Goal: Task Accomplishment & Management: Use online tool/utility

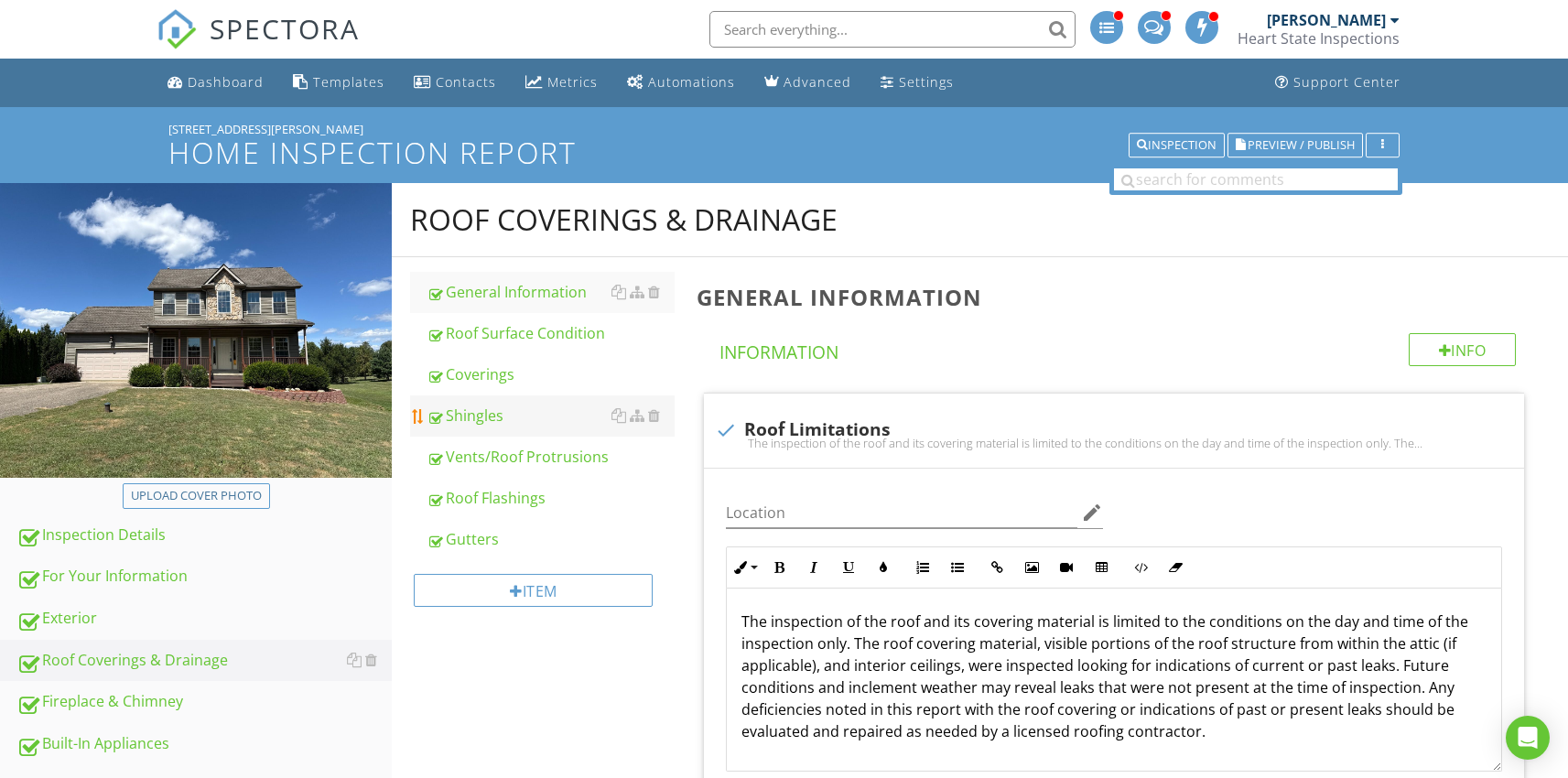
click at [480, 417] on div "Shingles" at bounding box center [551, 415] width 248 height 22
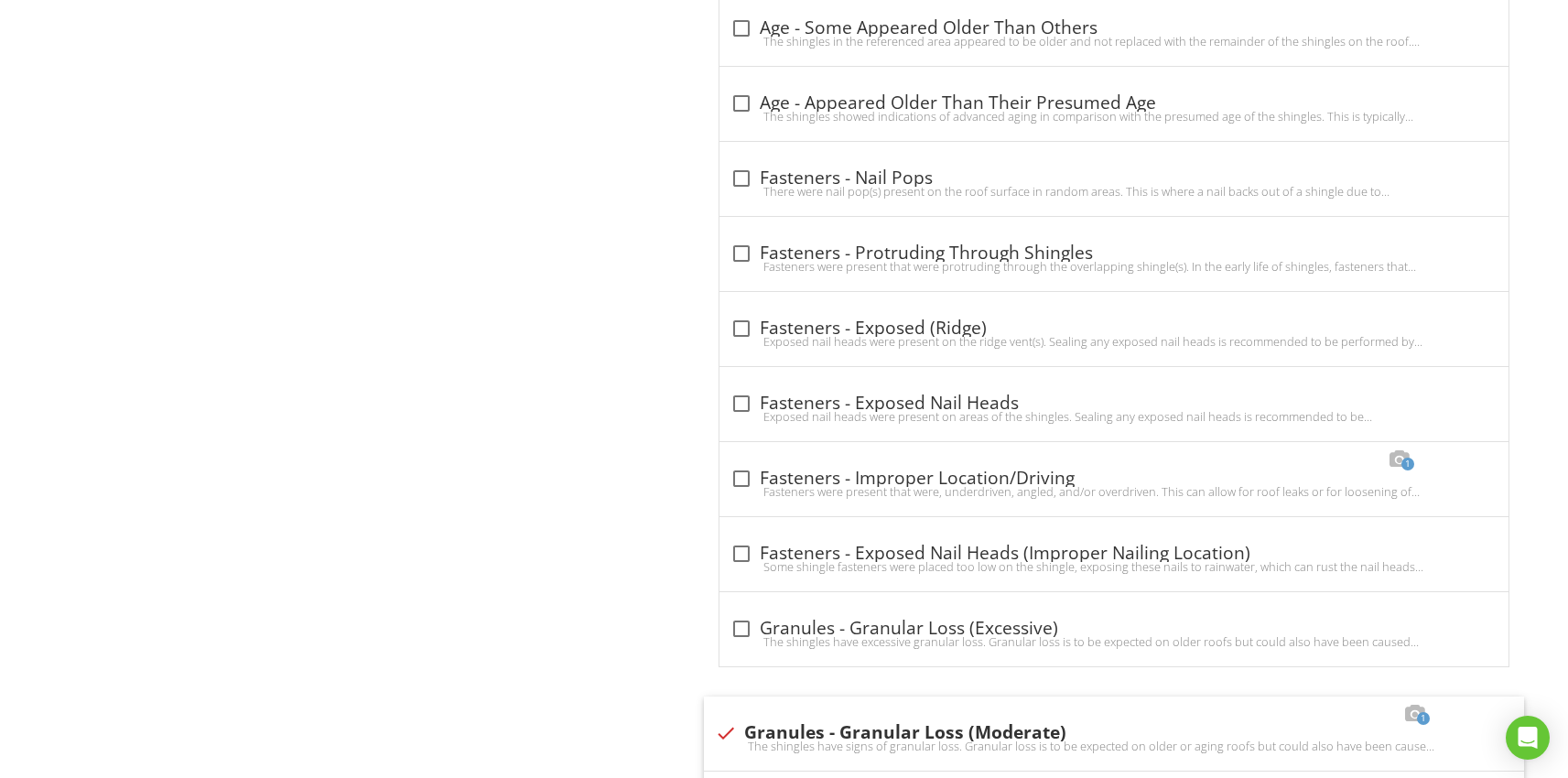
scroll to position [4038, 0]
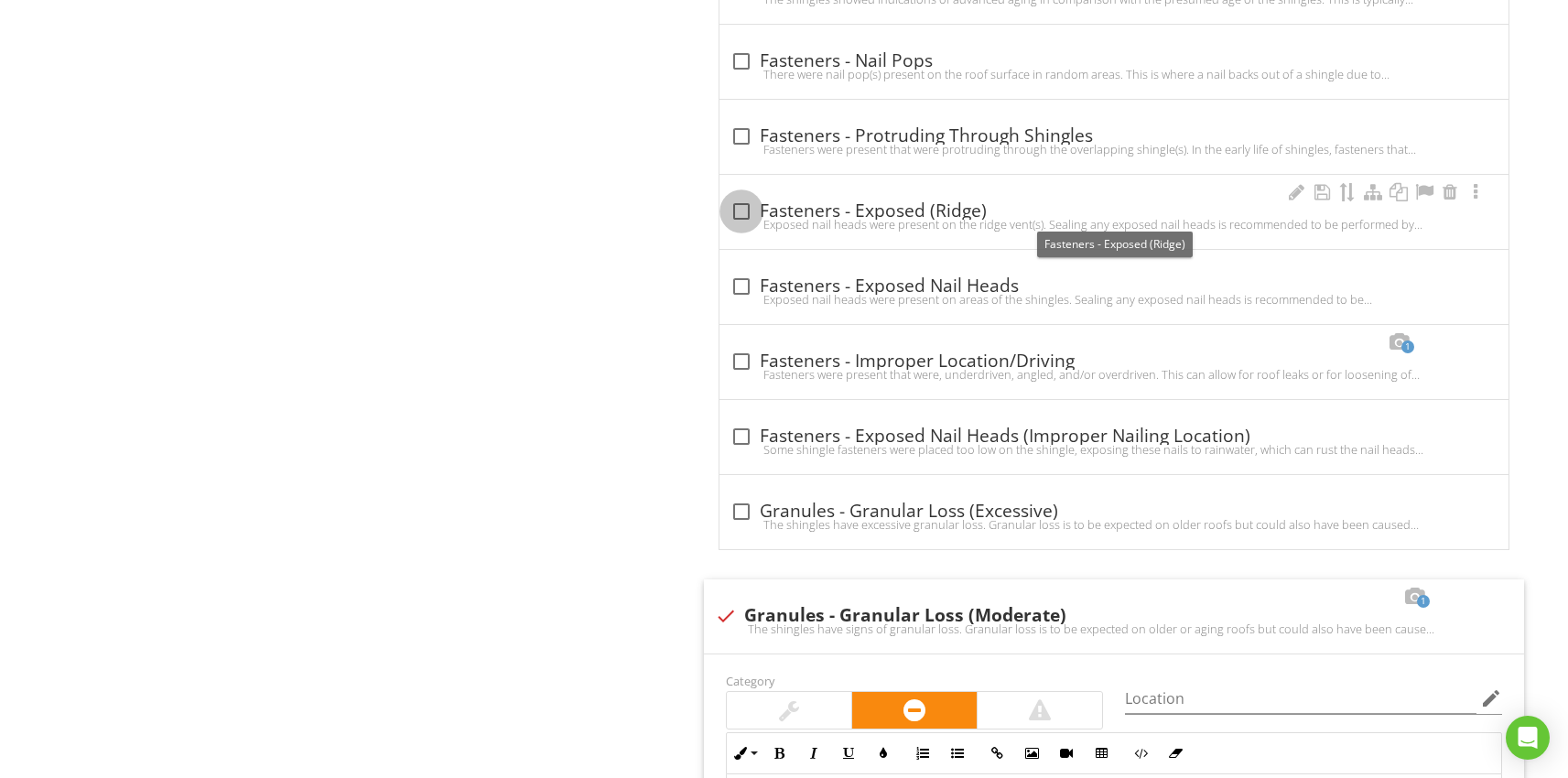
click at [735, 210] on div at bounding box center [741, 211] width 31 height 31
checkbox input "true"
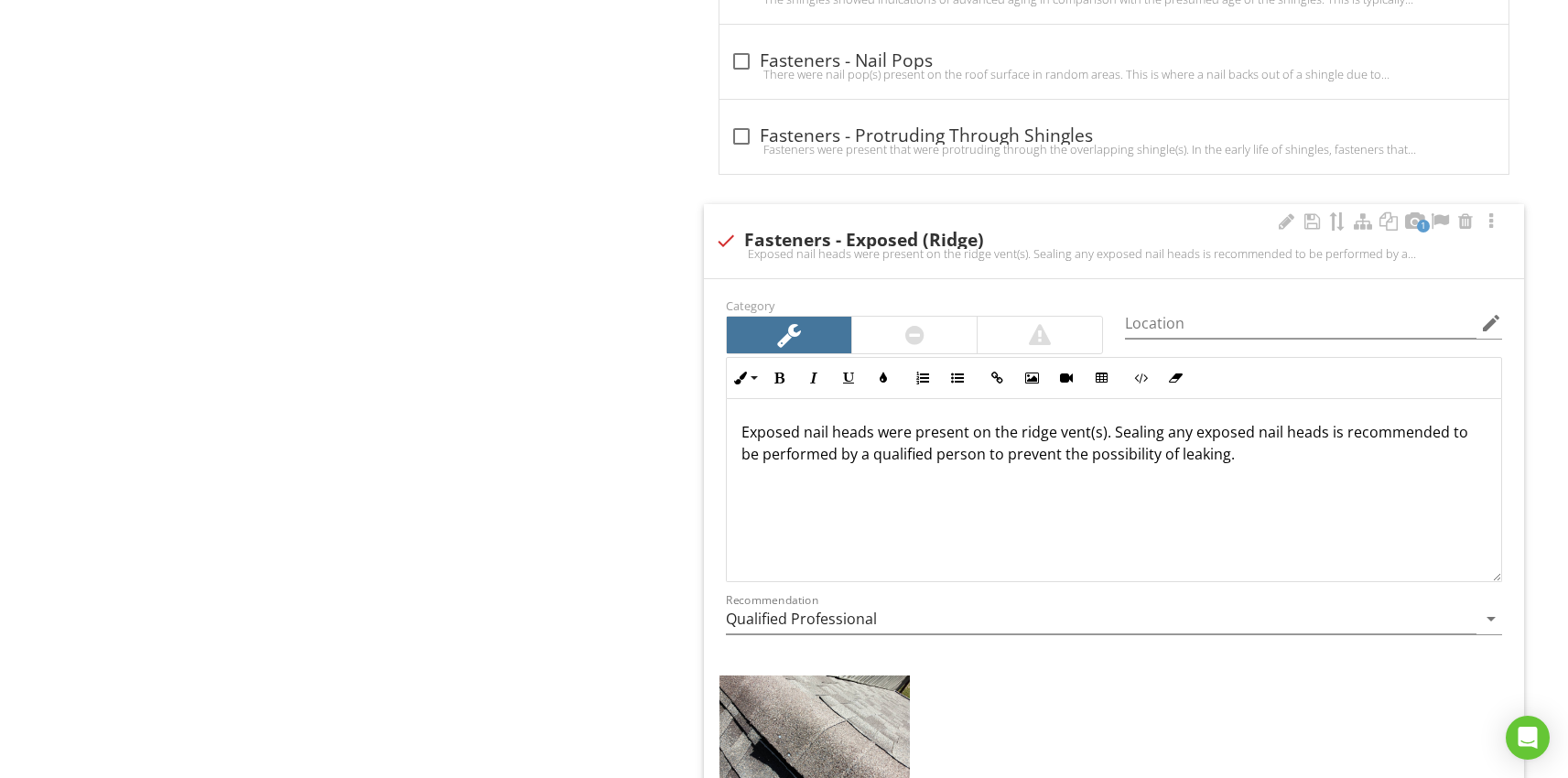
click at [811, 718] on img at bounding box center [814, 729] width 191 height 107
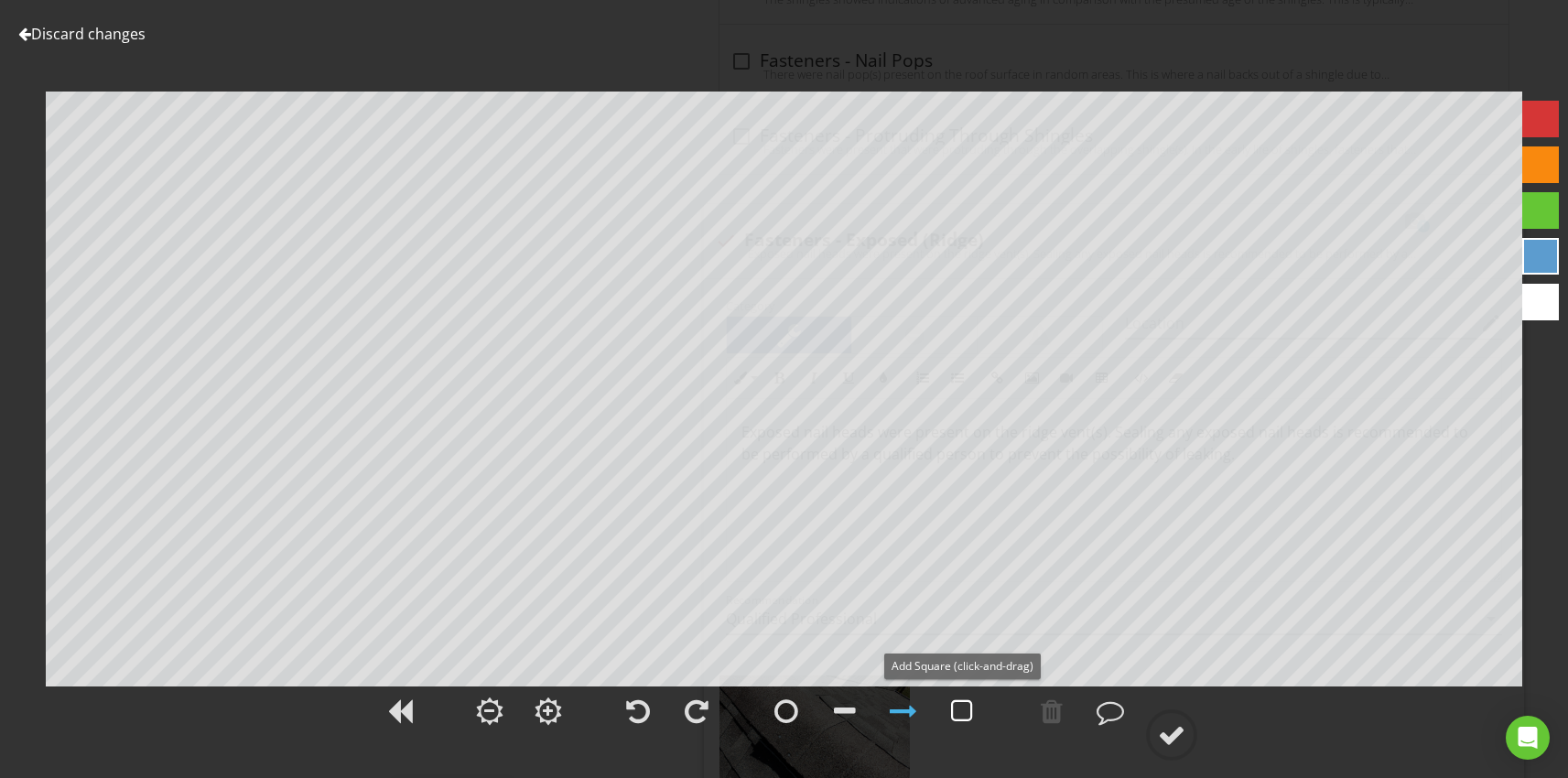
click at [953, 713] on div at bounding box center [962, 711] width 22 height 27
click at [1185, 722] on div at bounding box center [1171, 734] width 27 height 27
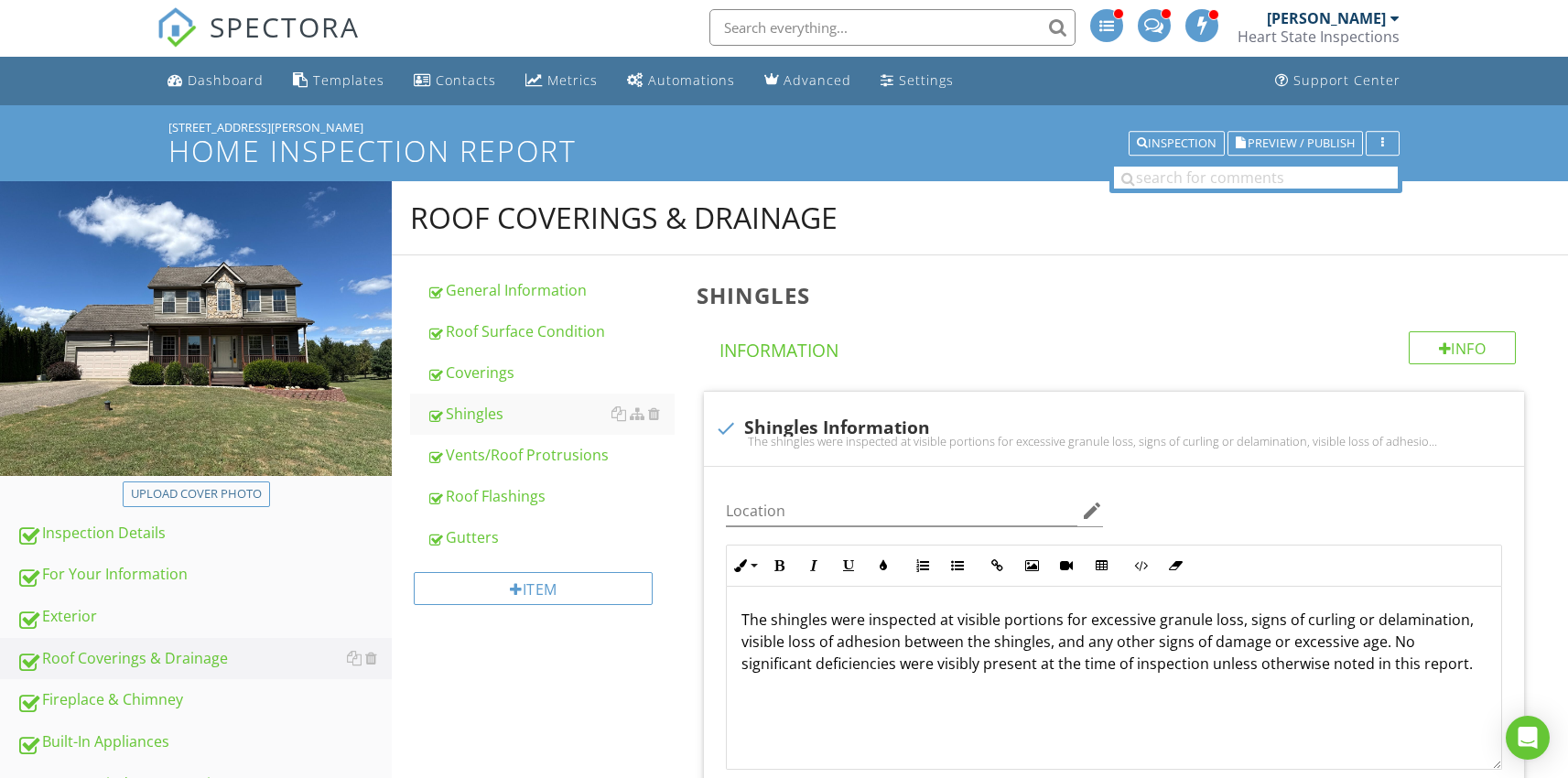
scroll to position [0, 0]
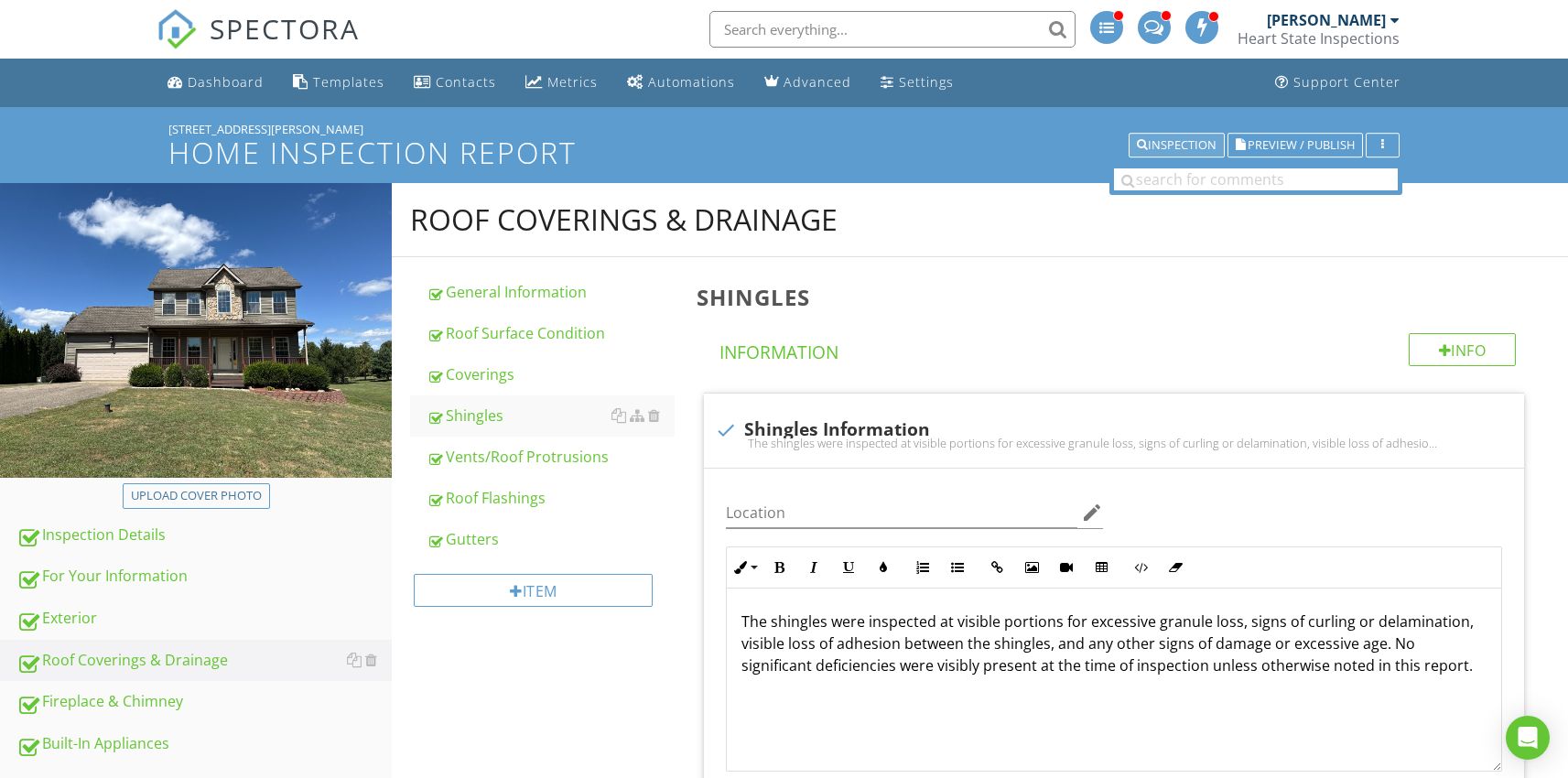
click at [1172, 142] on div "Inspection" at bounding box center [1177, 145] width 79 height 13
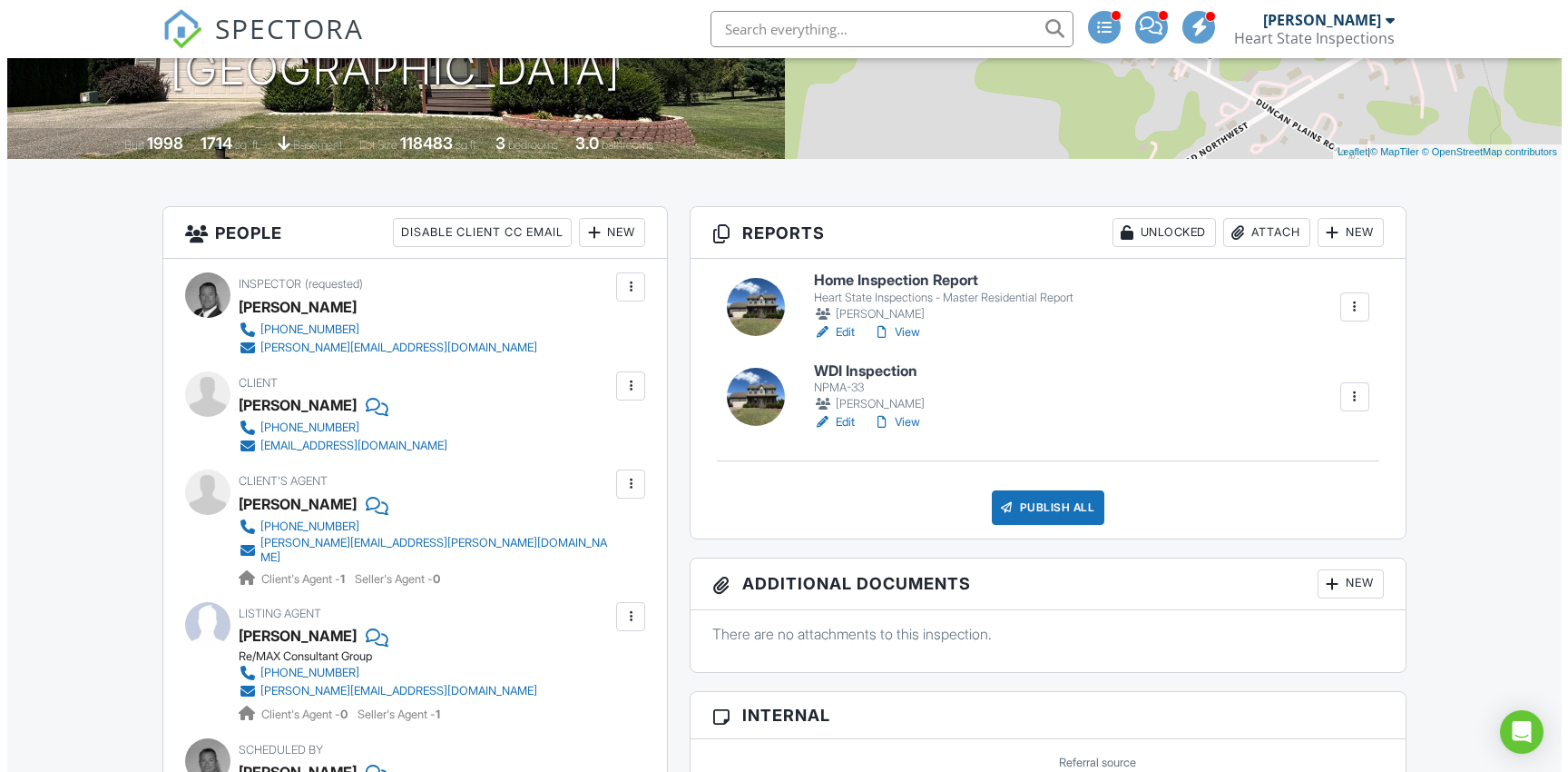
scroll to position [325, 0]
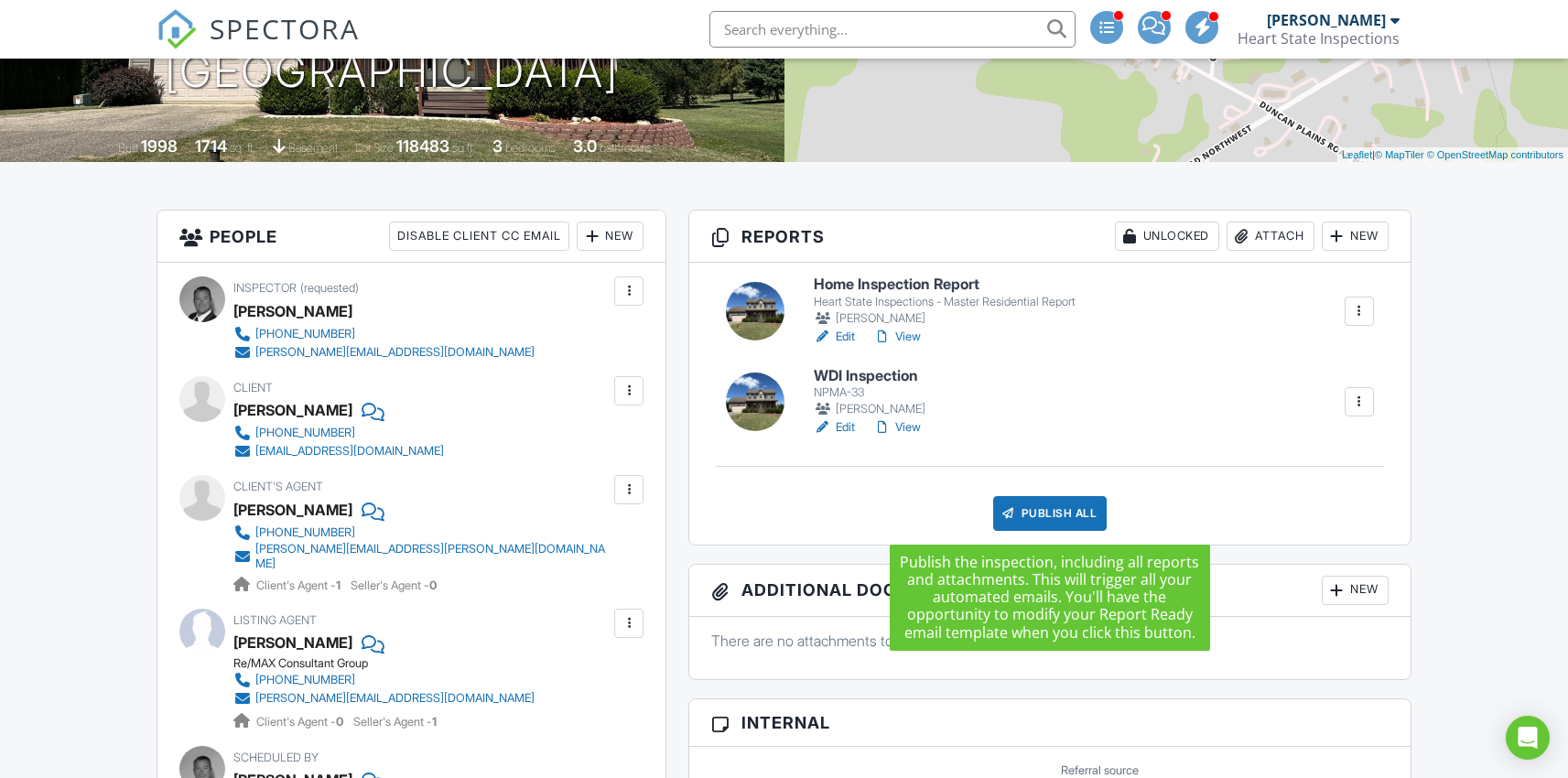
click at [1057, 507] on div "Publish All" at bounding box center [1050, 514] width 114 height 35
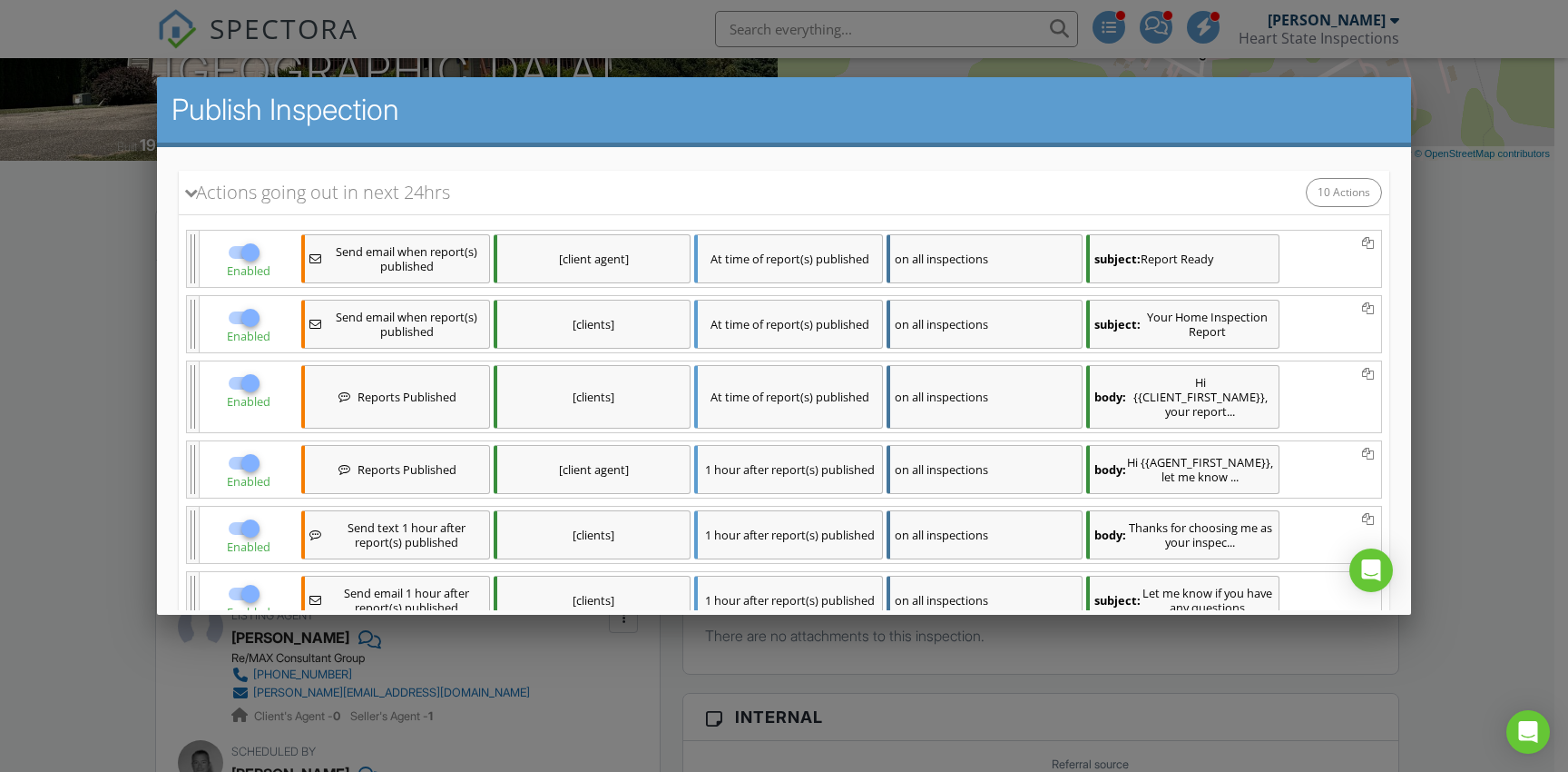
scroll to position [672, 0]
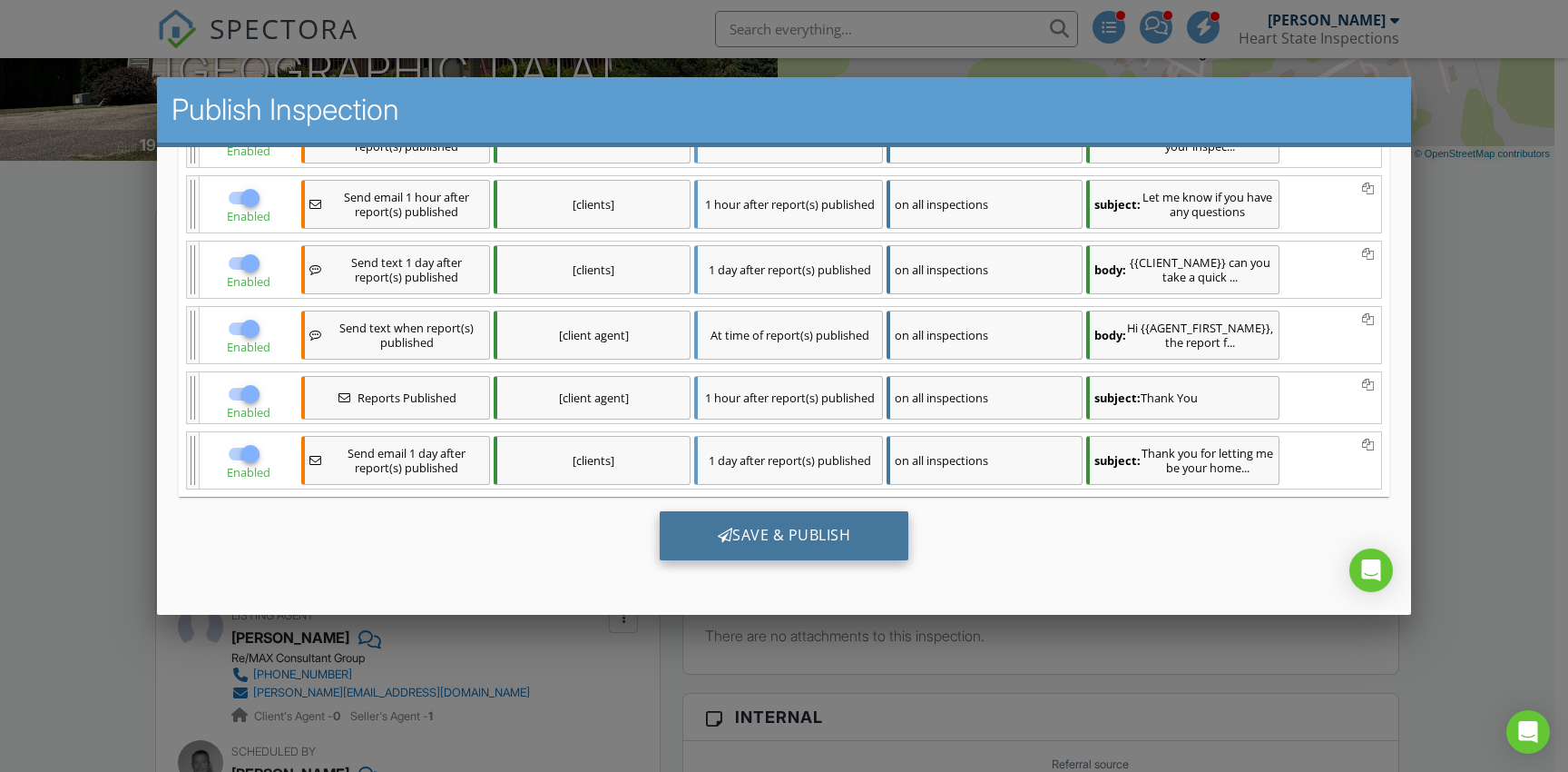
click at [746, 544] on div "Save & Publish" at bounding box center [784, 536] width 249 height 49
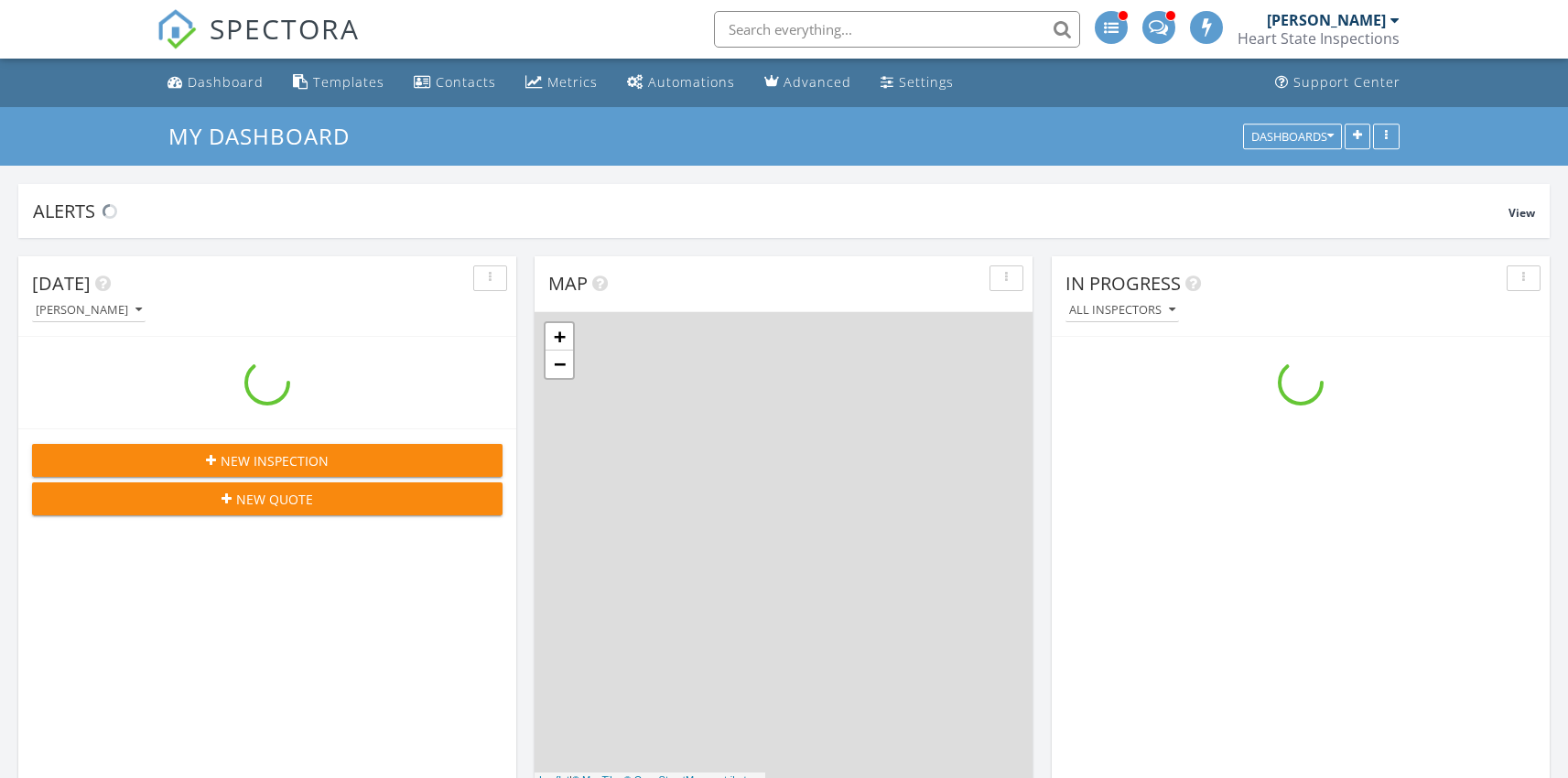
scroll to position [1694, 1597]
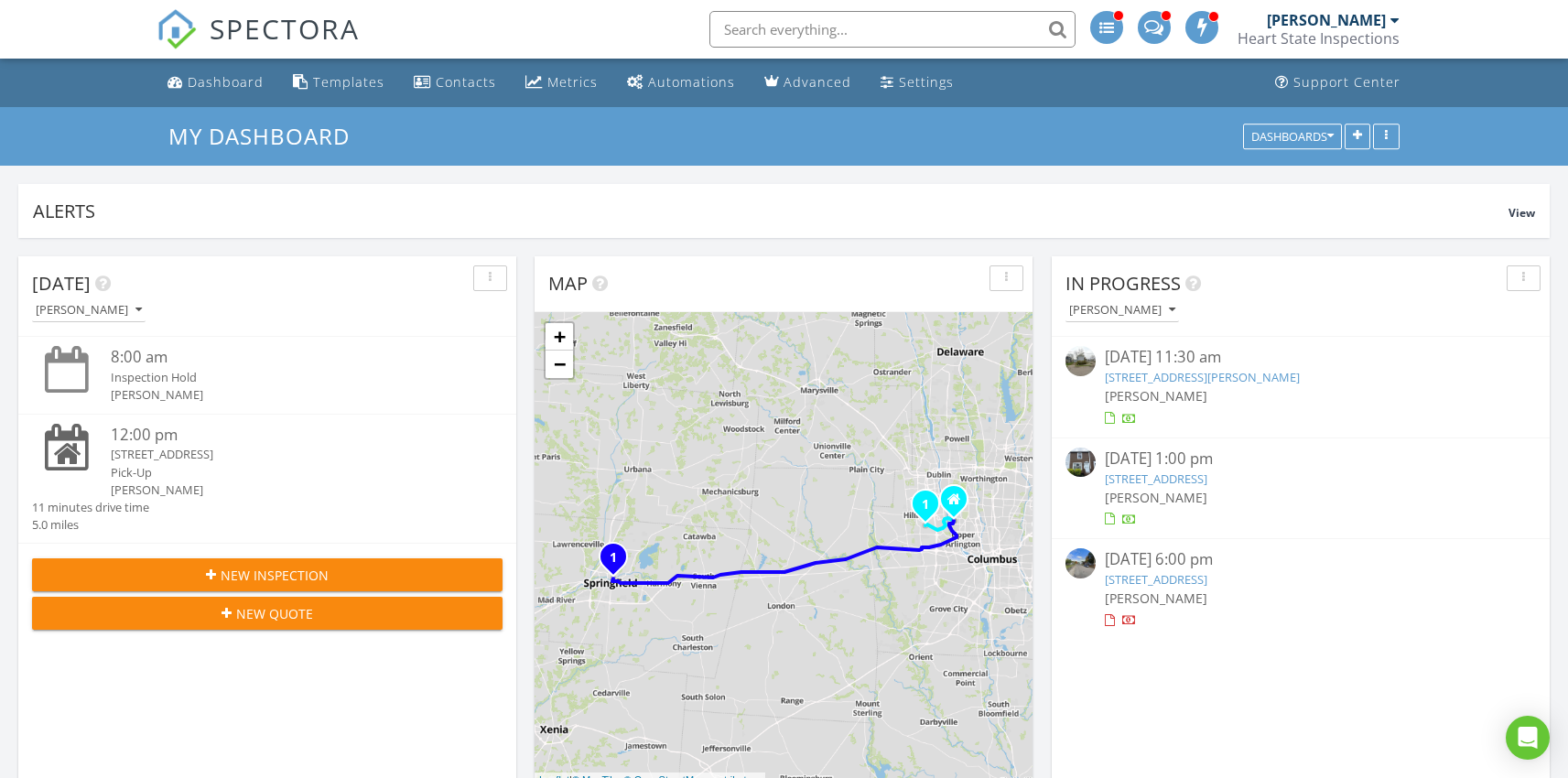
click at [1172, 584] on link "41 N High St, Croton, OH 43013" at bounding box center [1157, 579] width 103 height 16
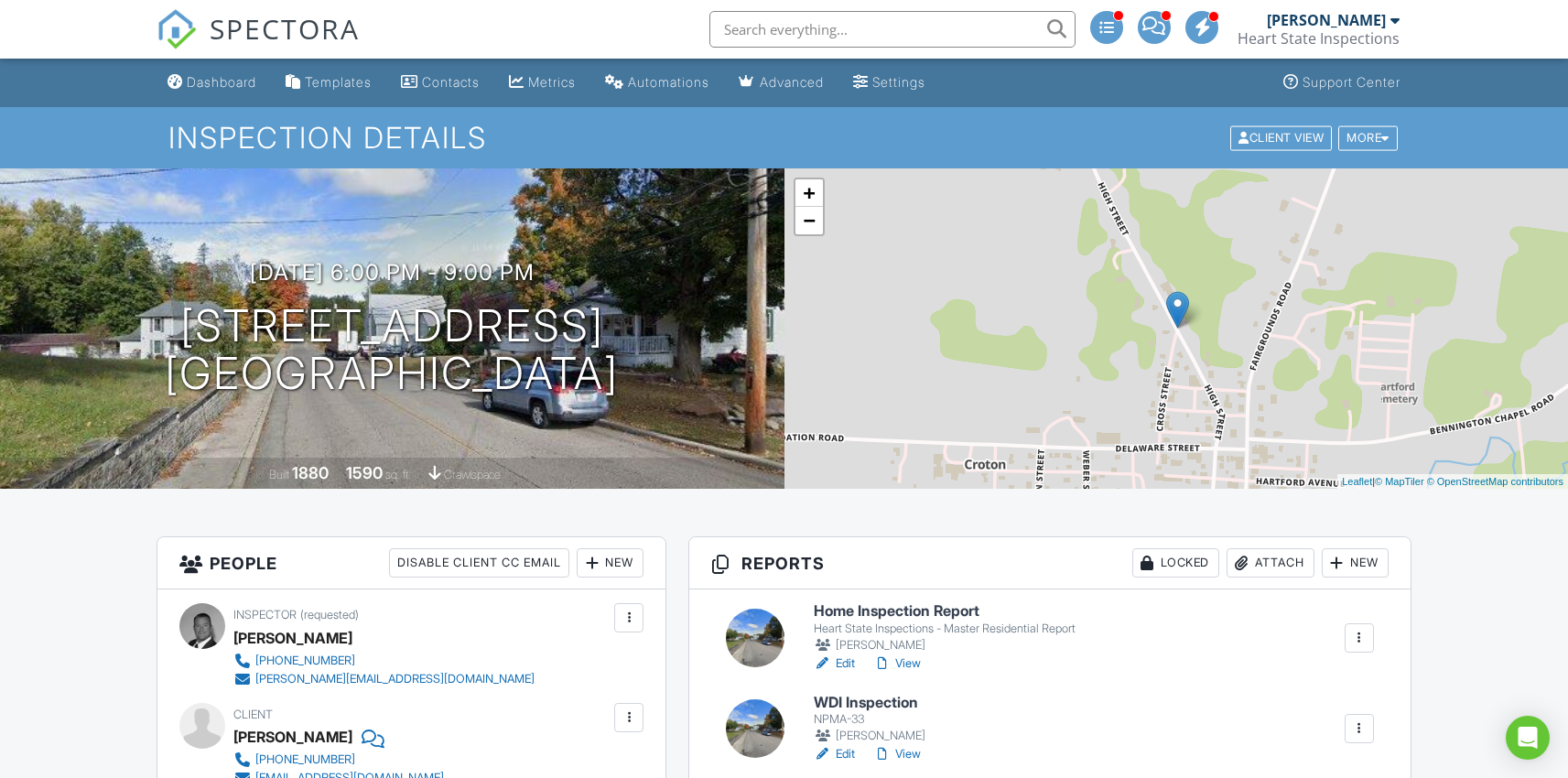
click at [867, 612] on h6 "Home Inspection Report" at bounding box center [945, 611] width 262 height 16
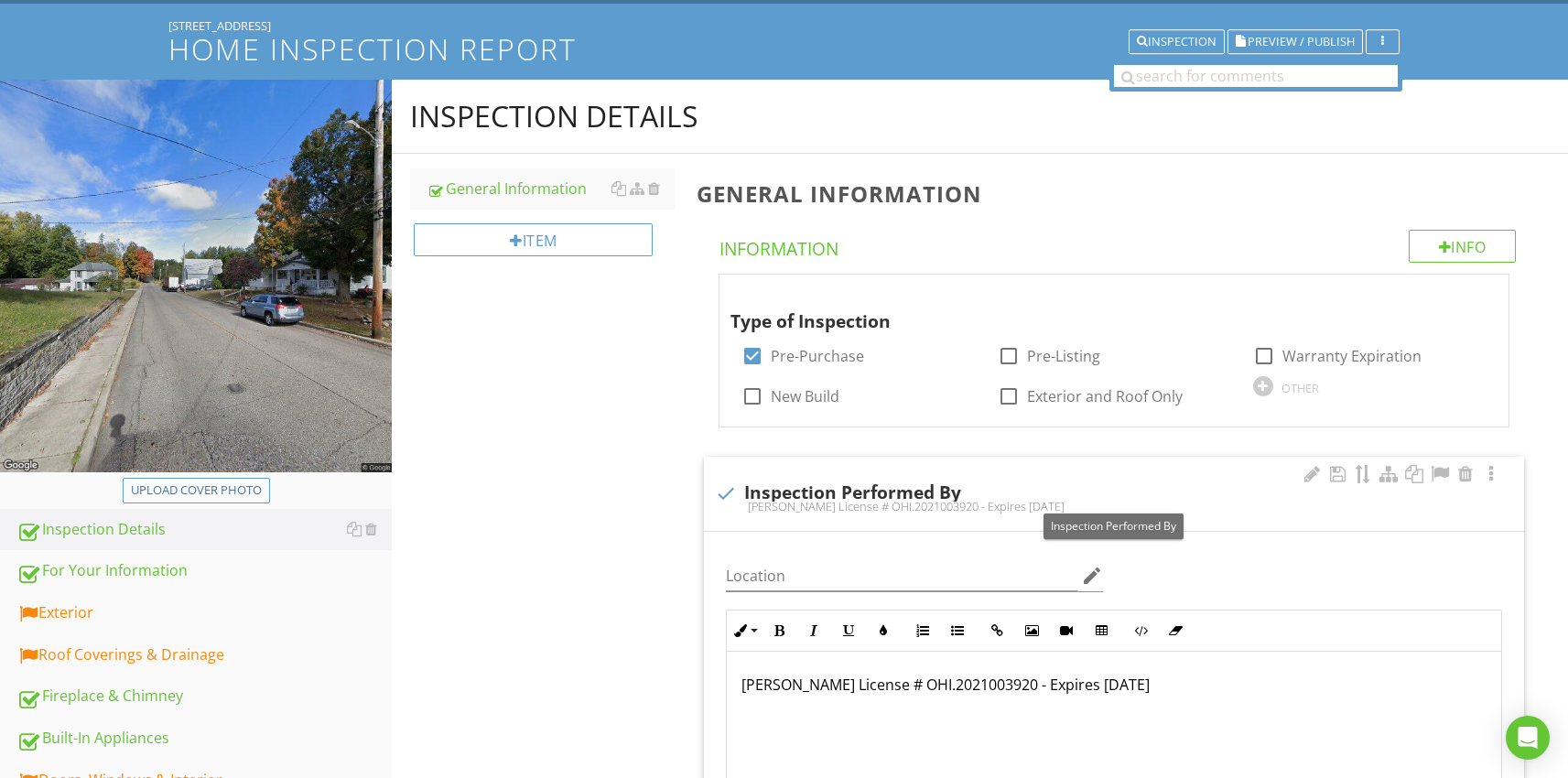
scroll to position [285, 0]
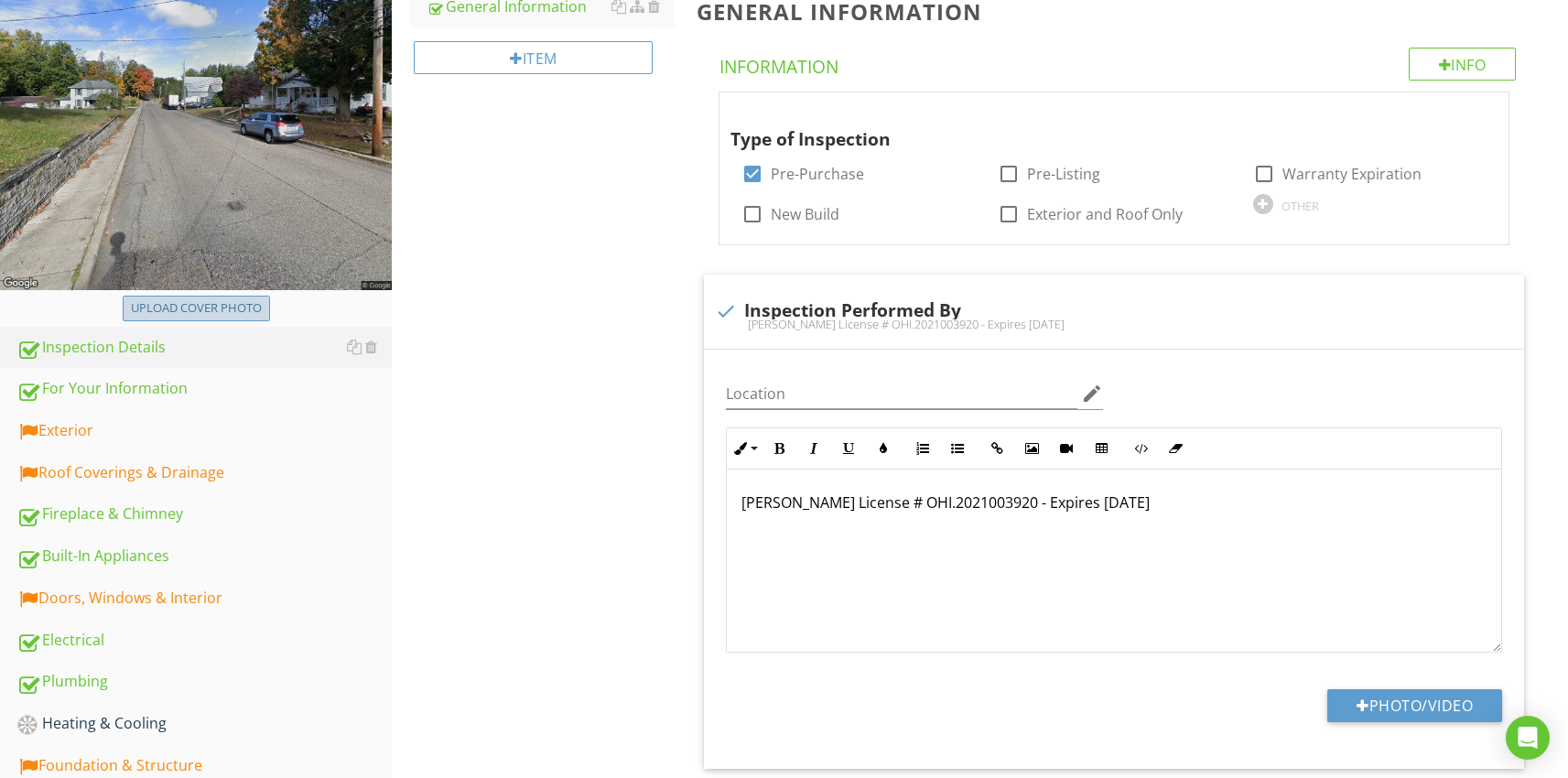
click at [214, 301] on div "Upload cover photo" at bounding box center [196, 308] width 131 height 18
type input "C:\fakepath\2025-08-27 17.16.46.jpg"
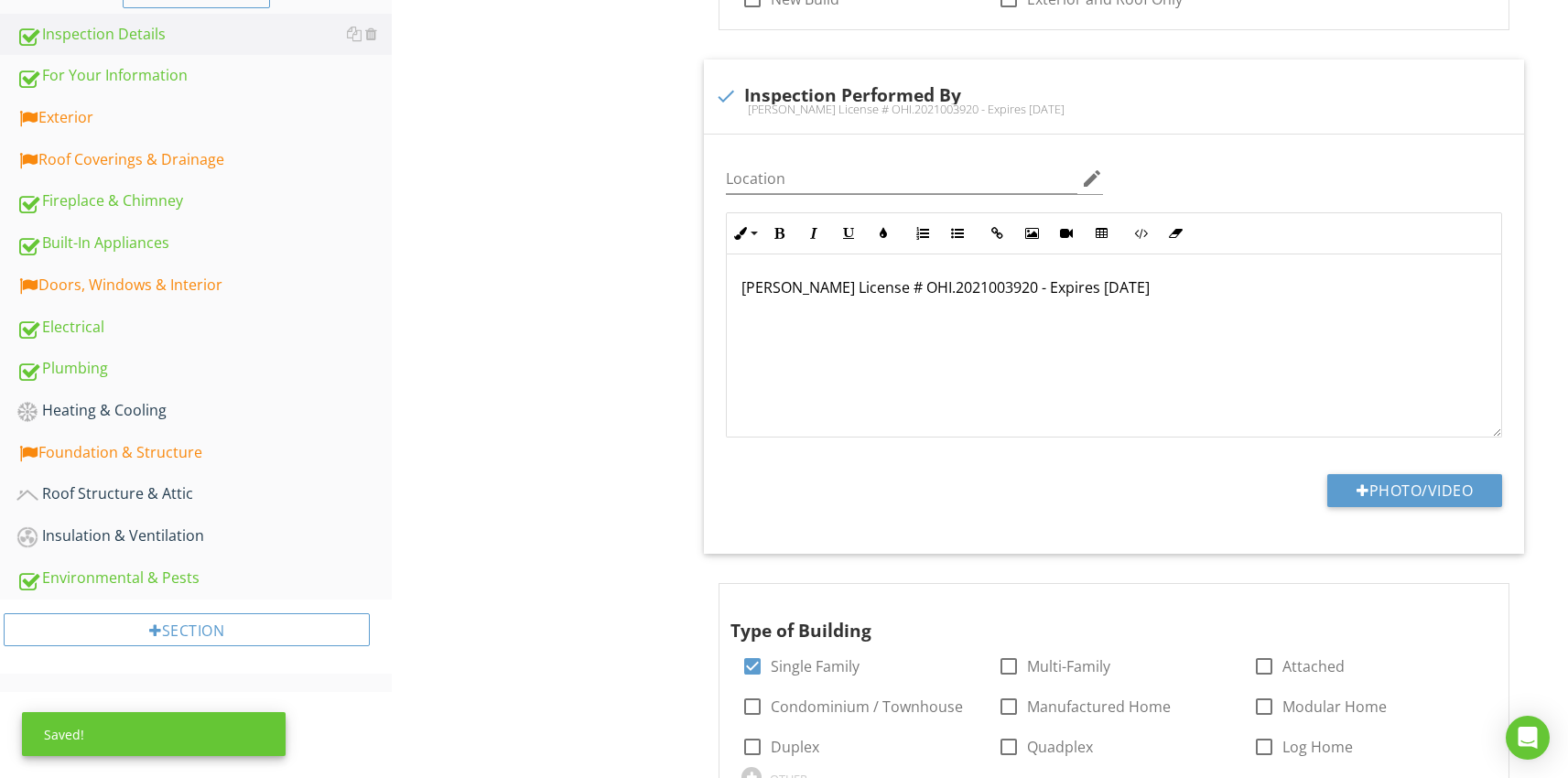
scroll to position [562, 0]
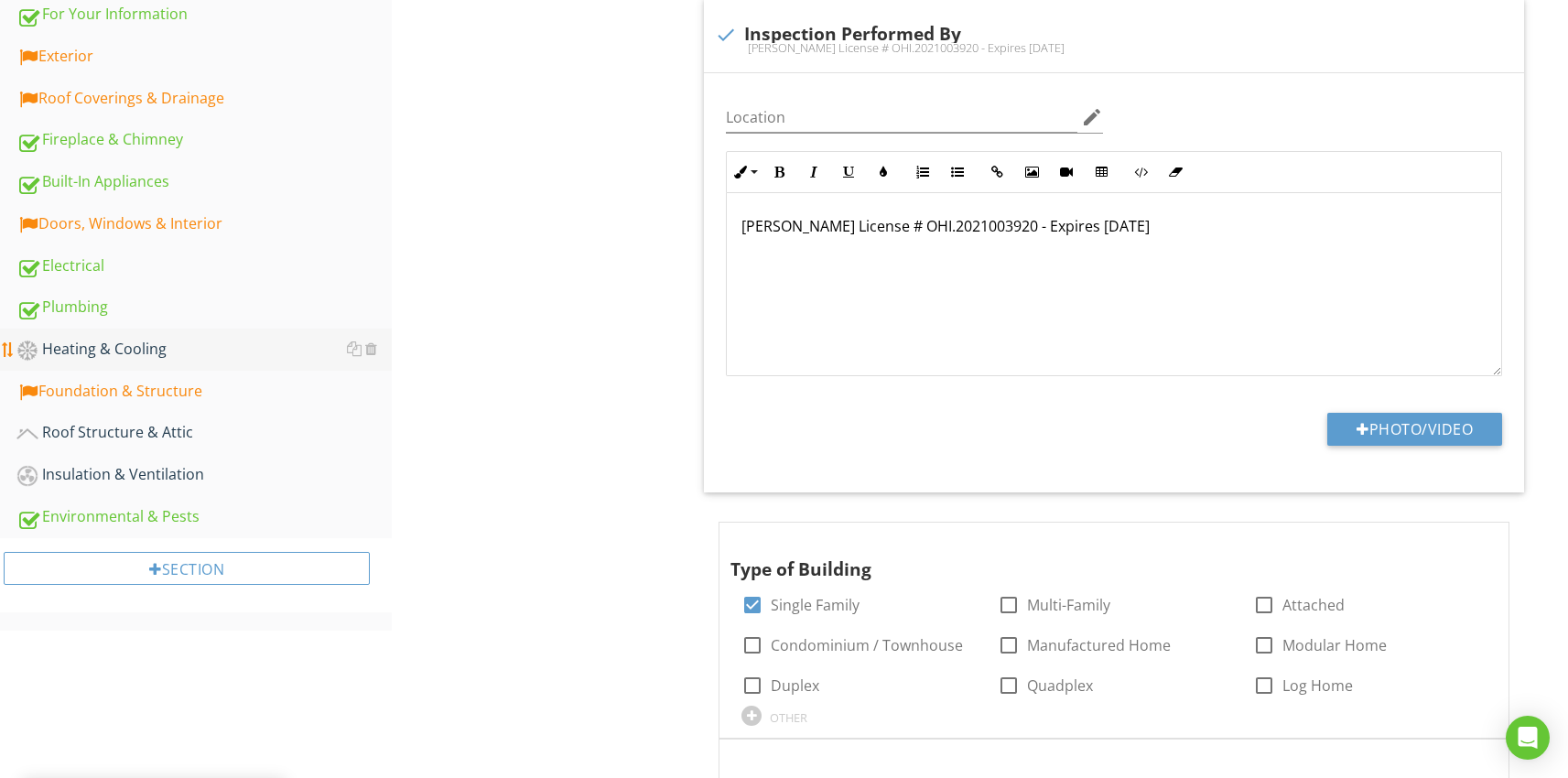
click at [77, 356] on div "Heating & Cooling" at bounding box center [204, 349] width 376 height 24
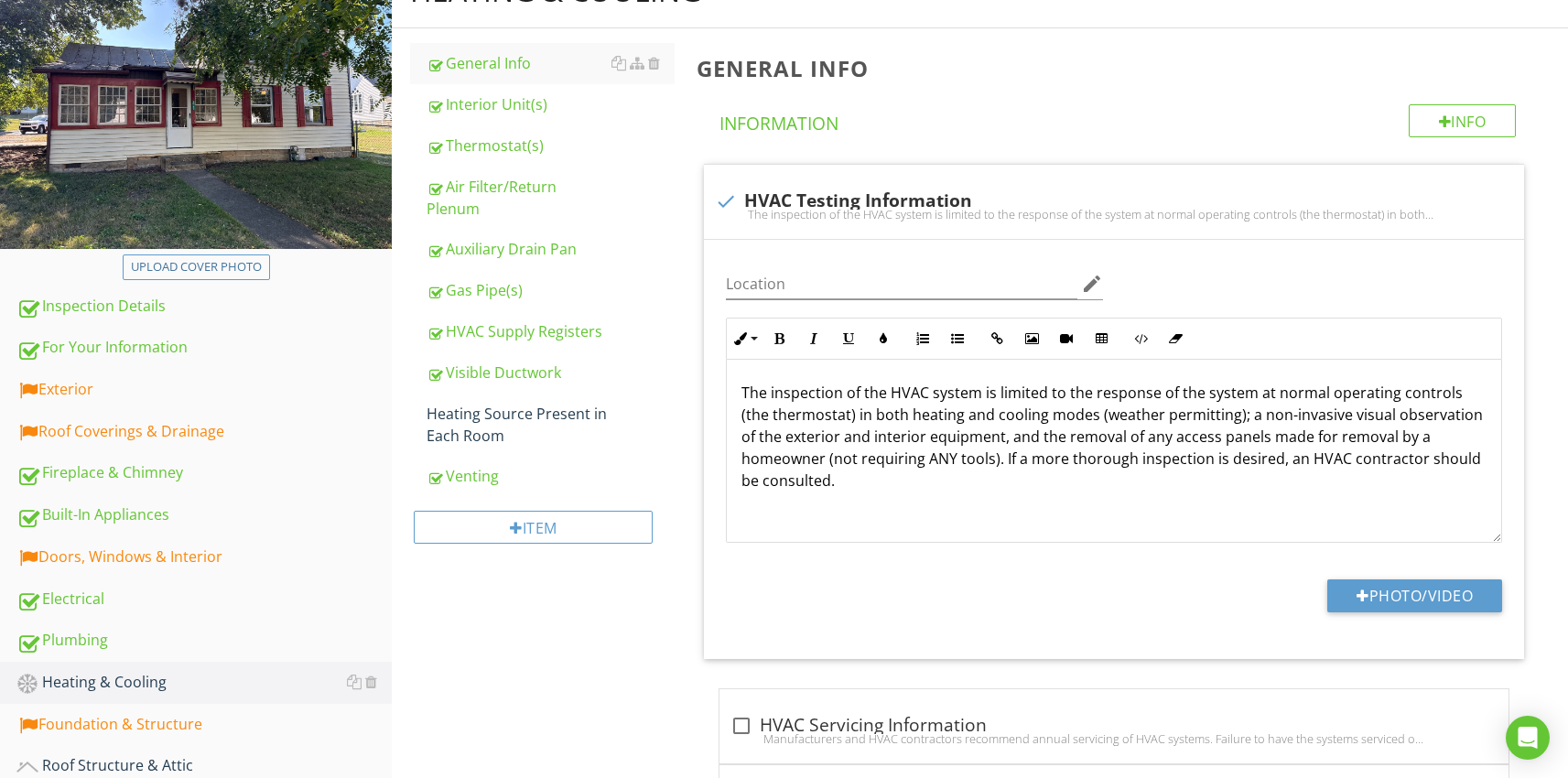
scroll to position [227, 0]
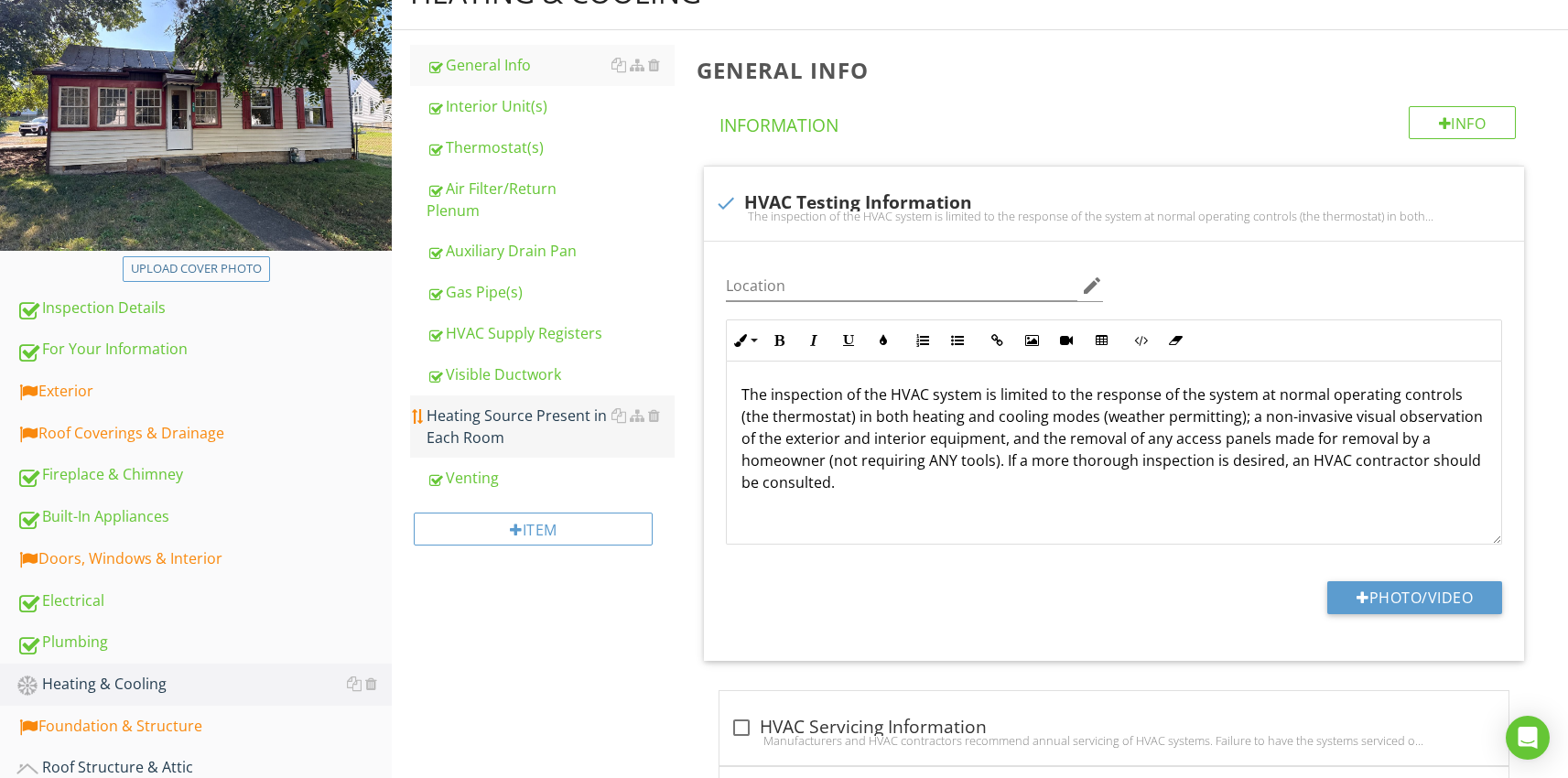
click at [501, 404] on div "Heating Source Present in Each Room" at bounding box center [551, 426] width 248 height 44
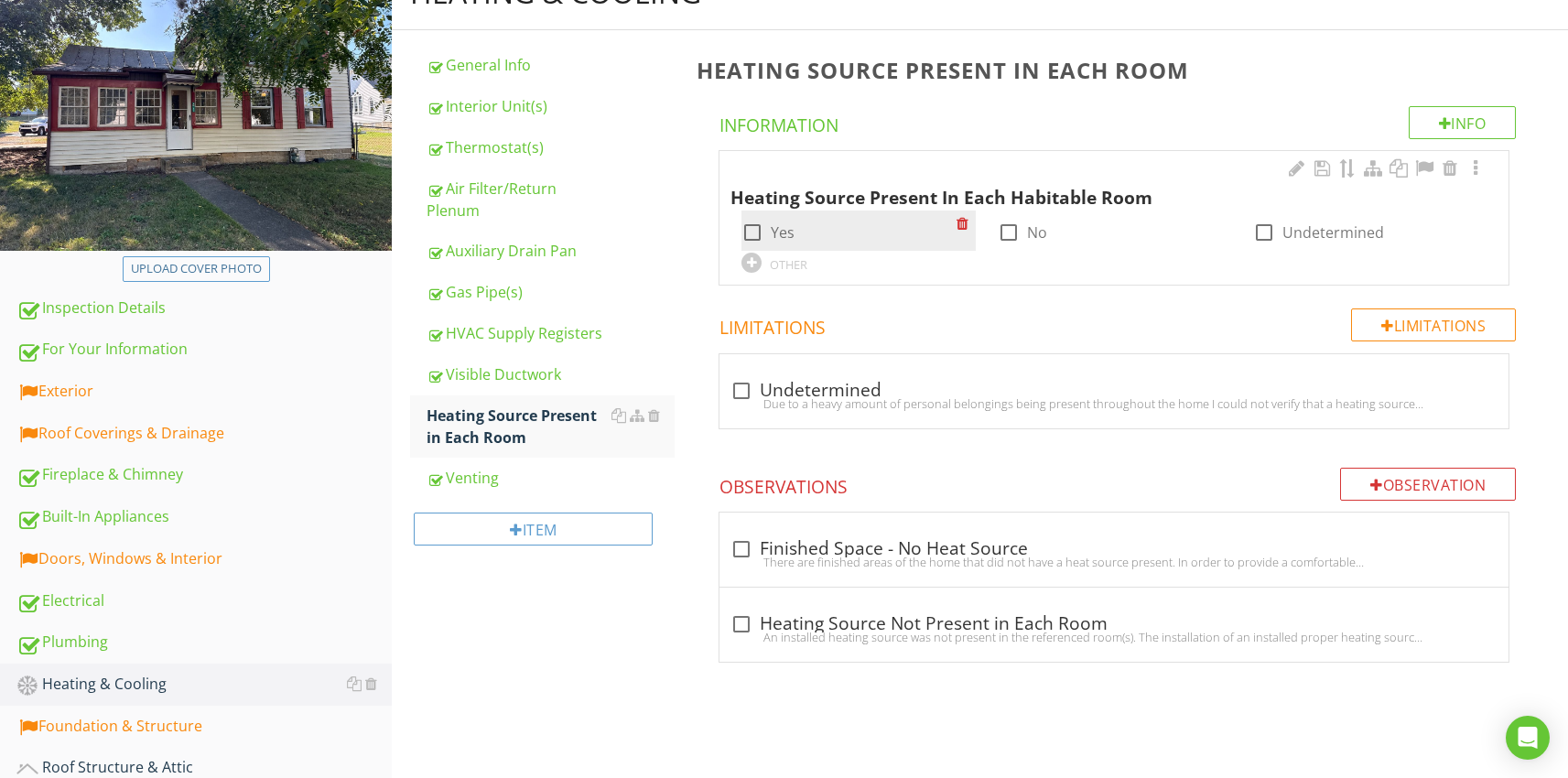
click at [756, 229] on div at bounding box center [752, 232] width 31 height 31
checkbox input "true"
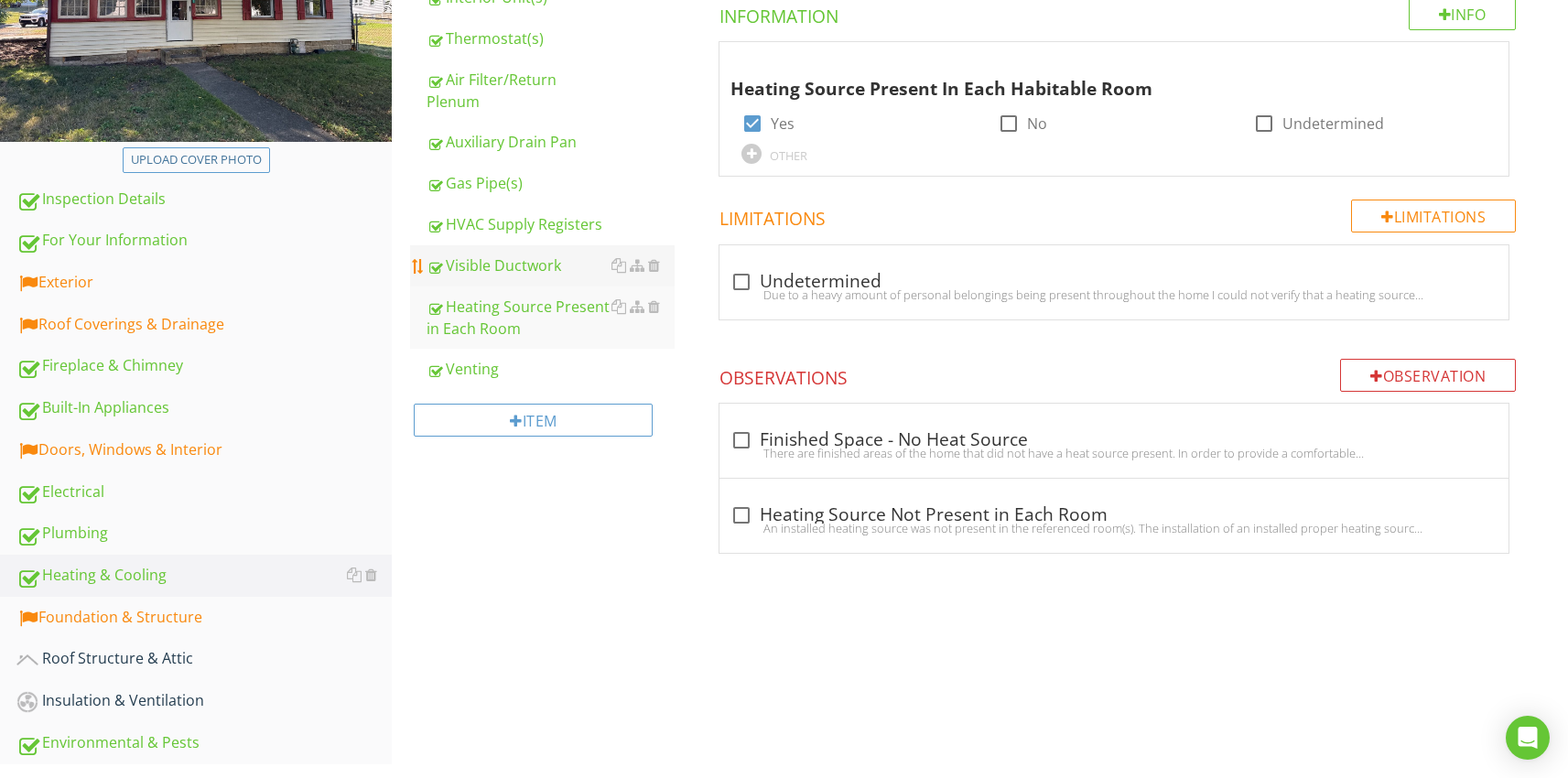
scroll to position [331, 0]
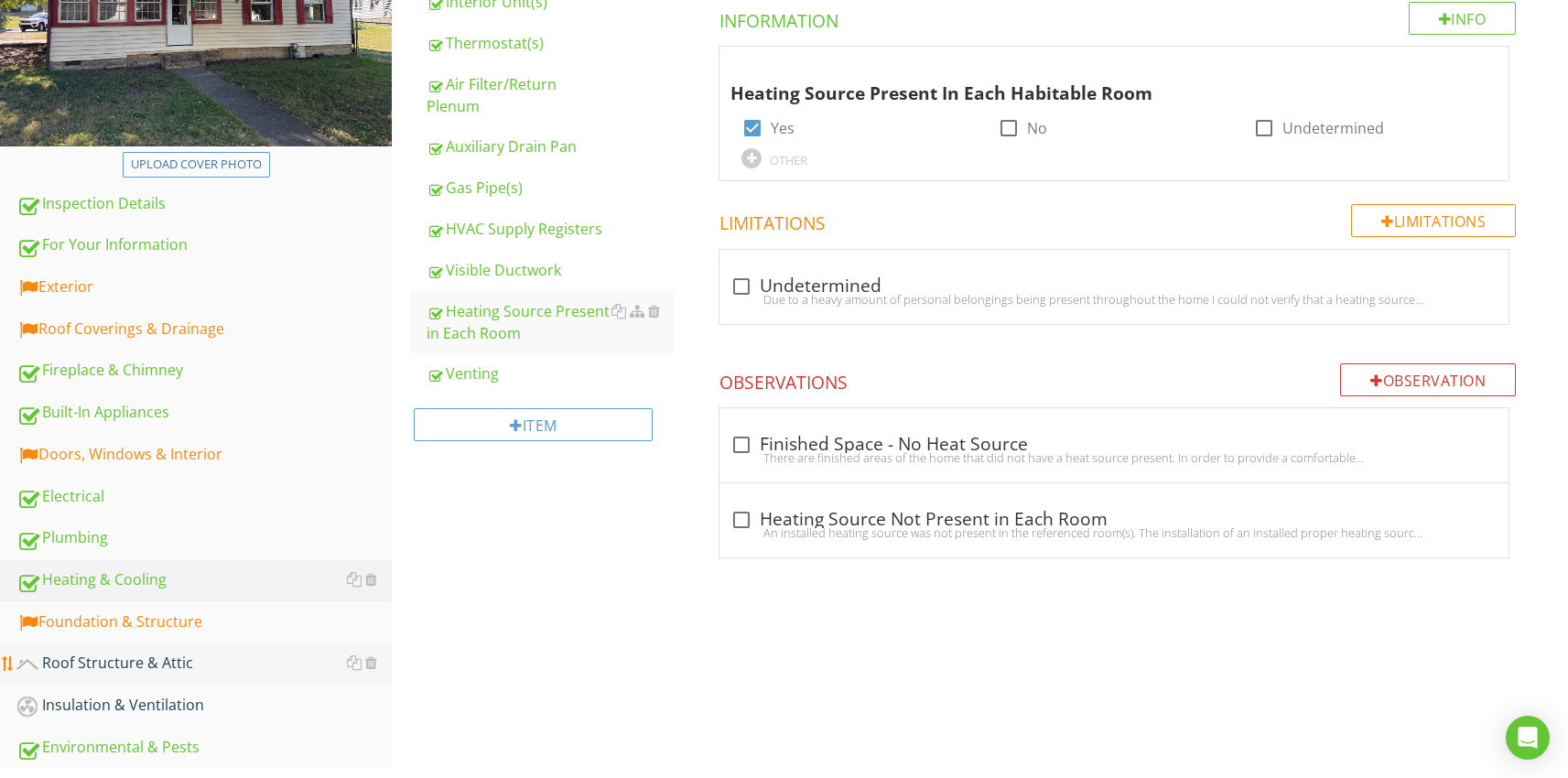
click at [118, 668] on div "Roof Structure & Attic" at bounding box center [204, 663] width 376 height 24
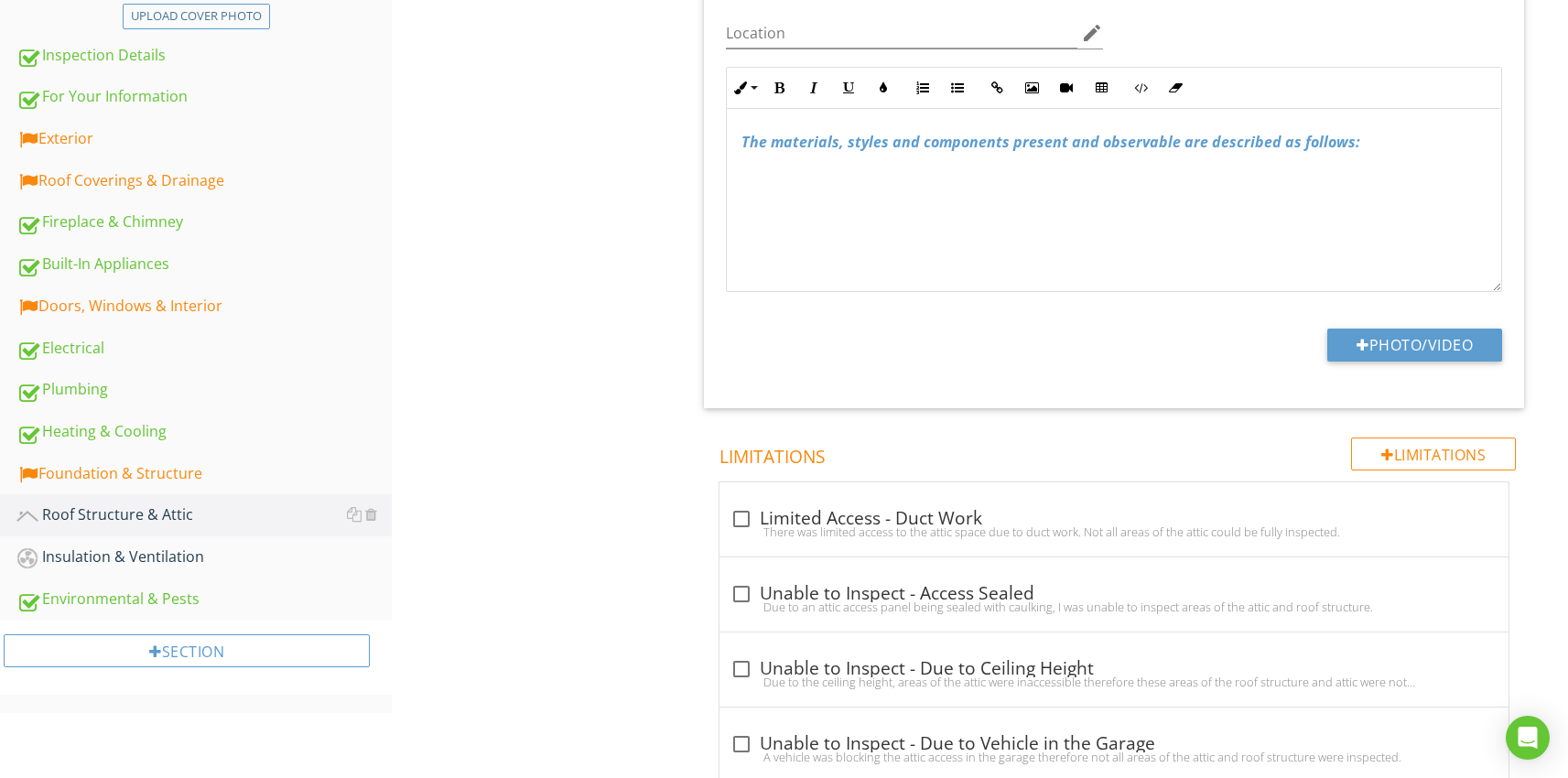
scroll to position [521, 0]
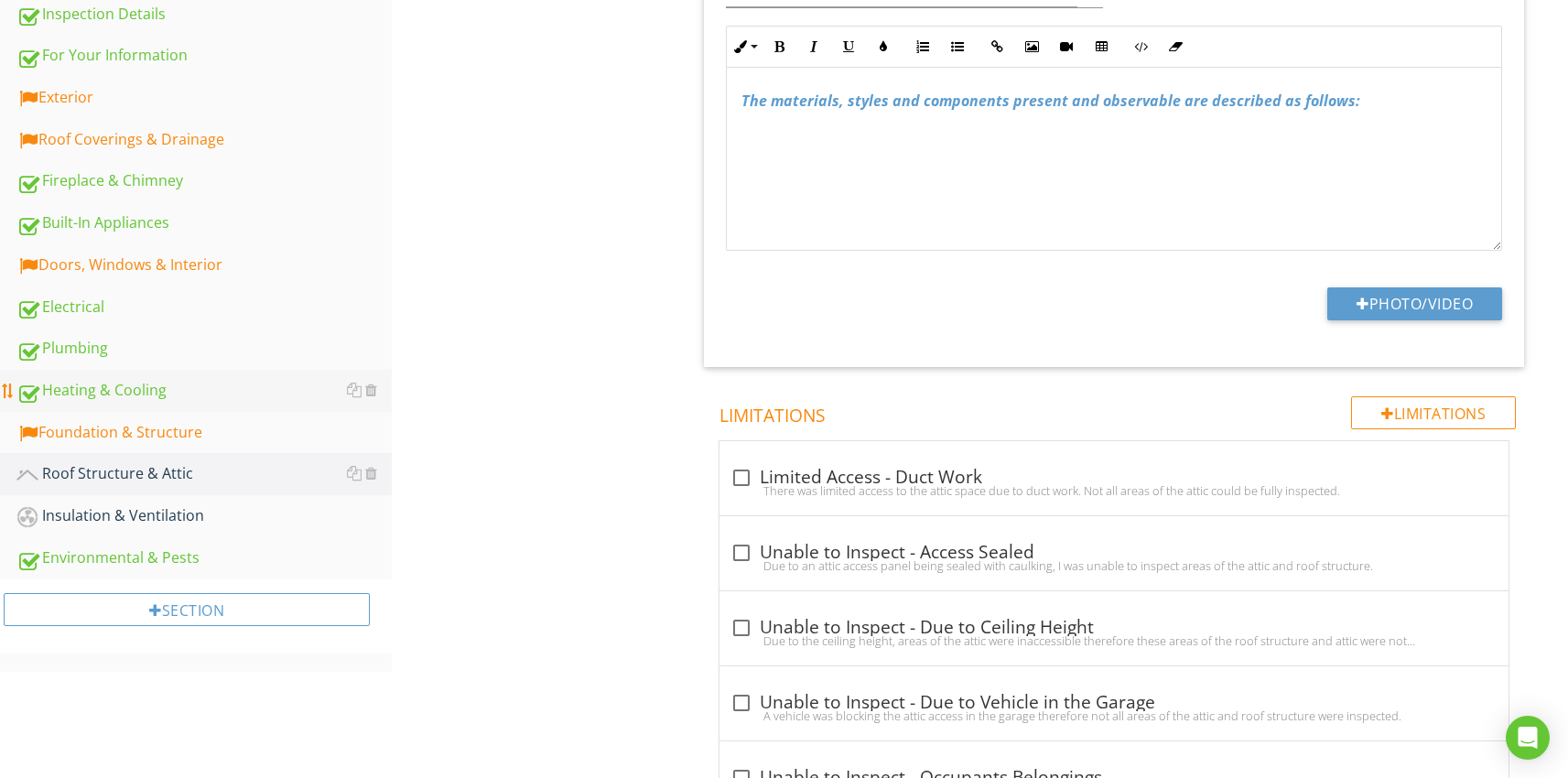
click at [84, 391] on div "Heating & Cooling" at bounding box center [204, 391] width 376 height 24
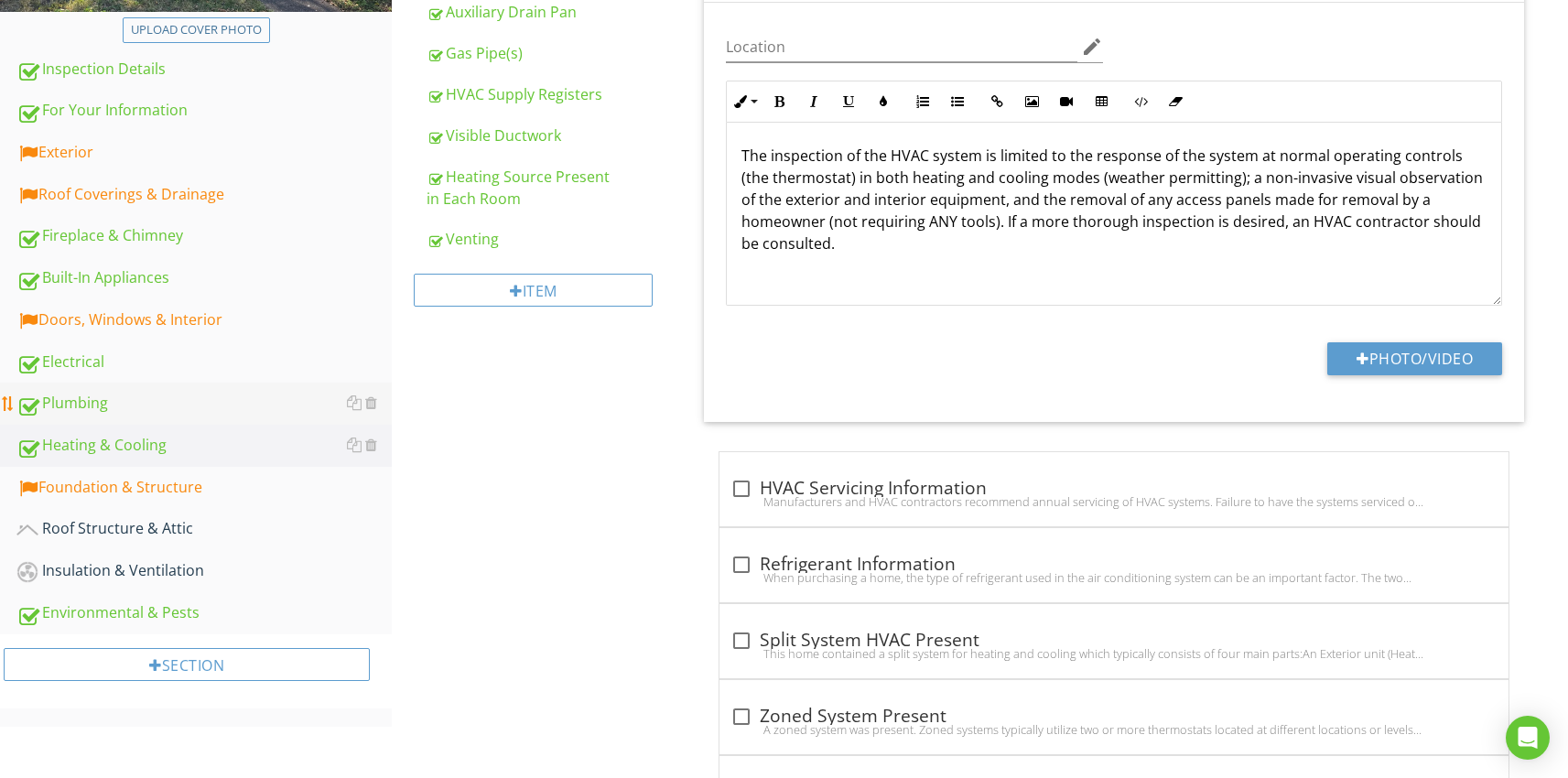
scroll to position [504, 0]
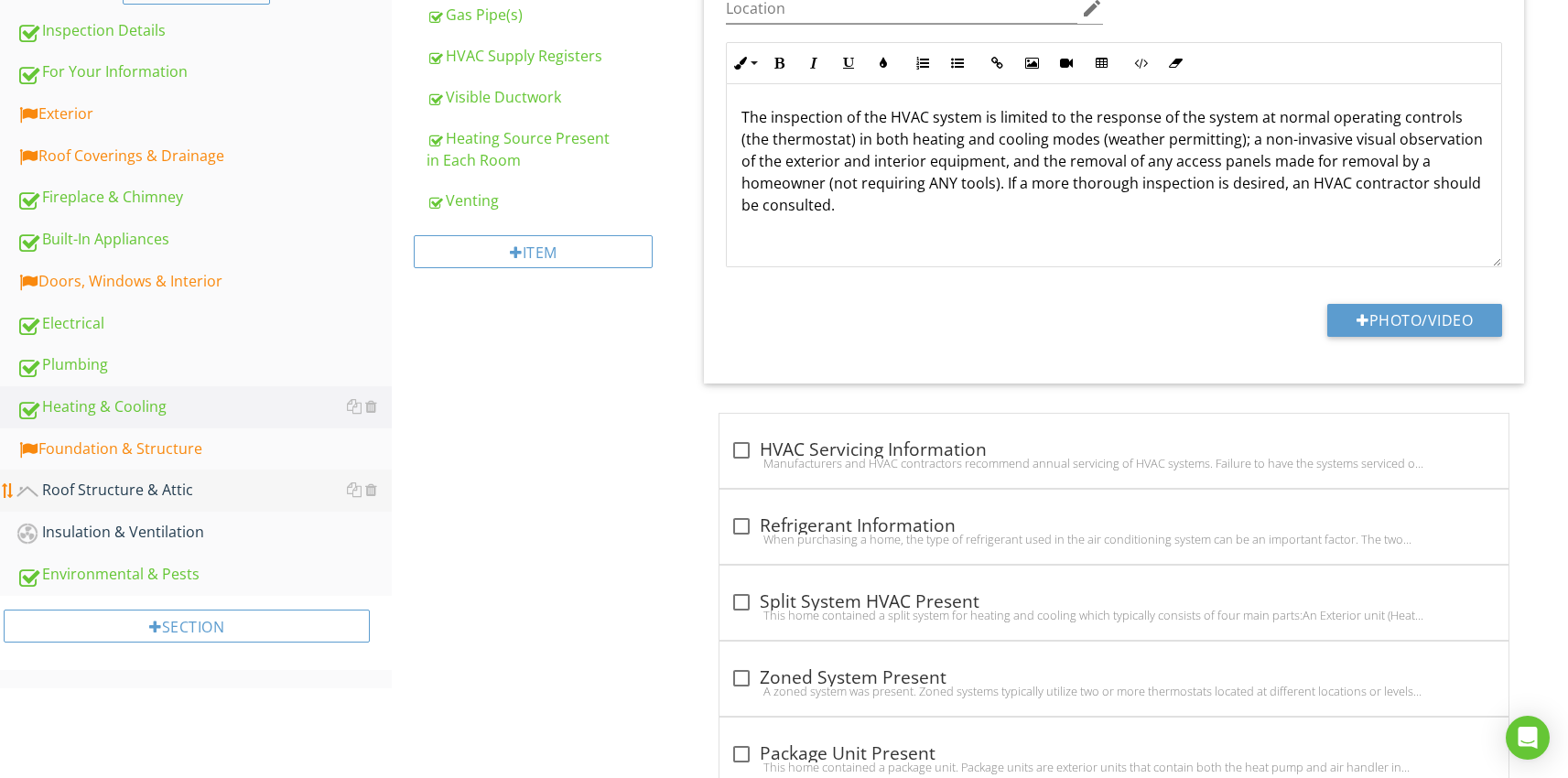
click at [113, 494] on div "Roof Structure & Attic" at bounding box center [204, 491] width 376 height 24
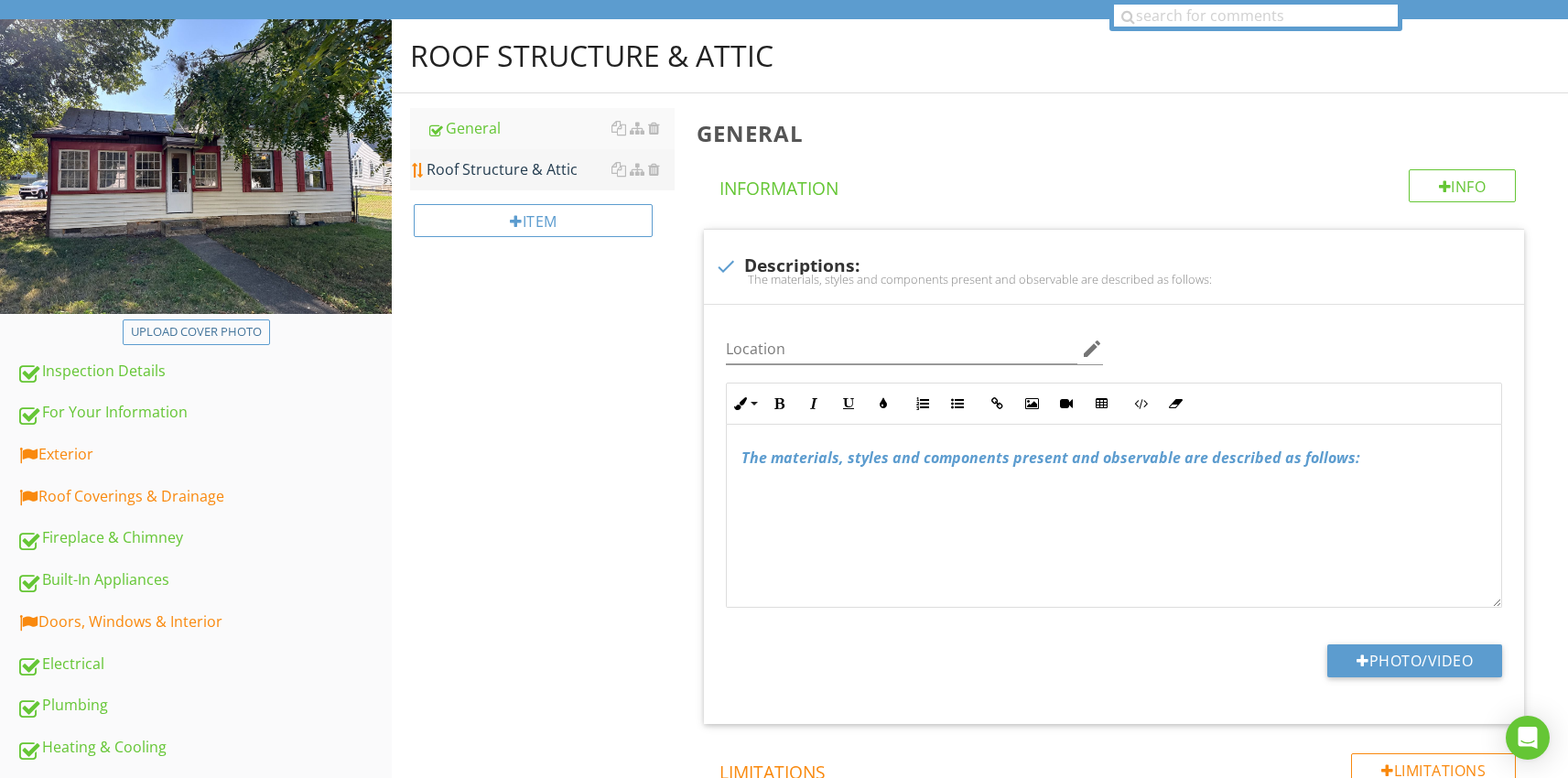
scroll to position [162, 0]
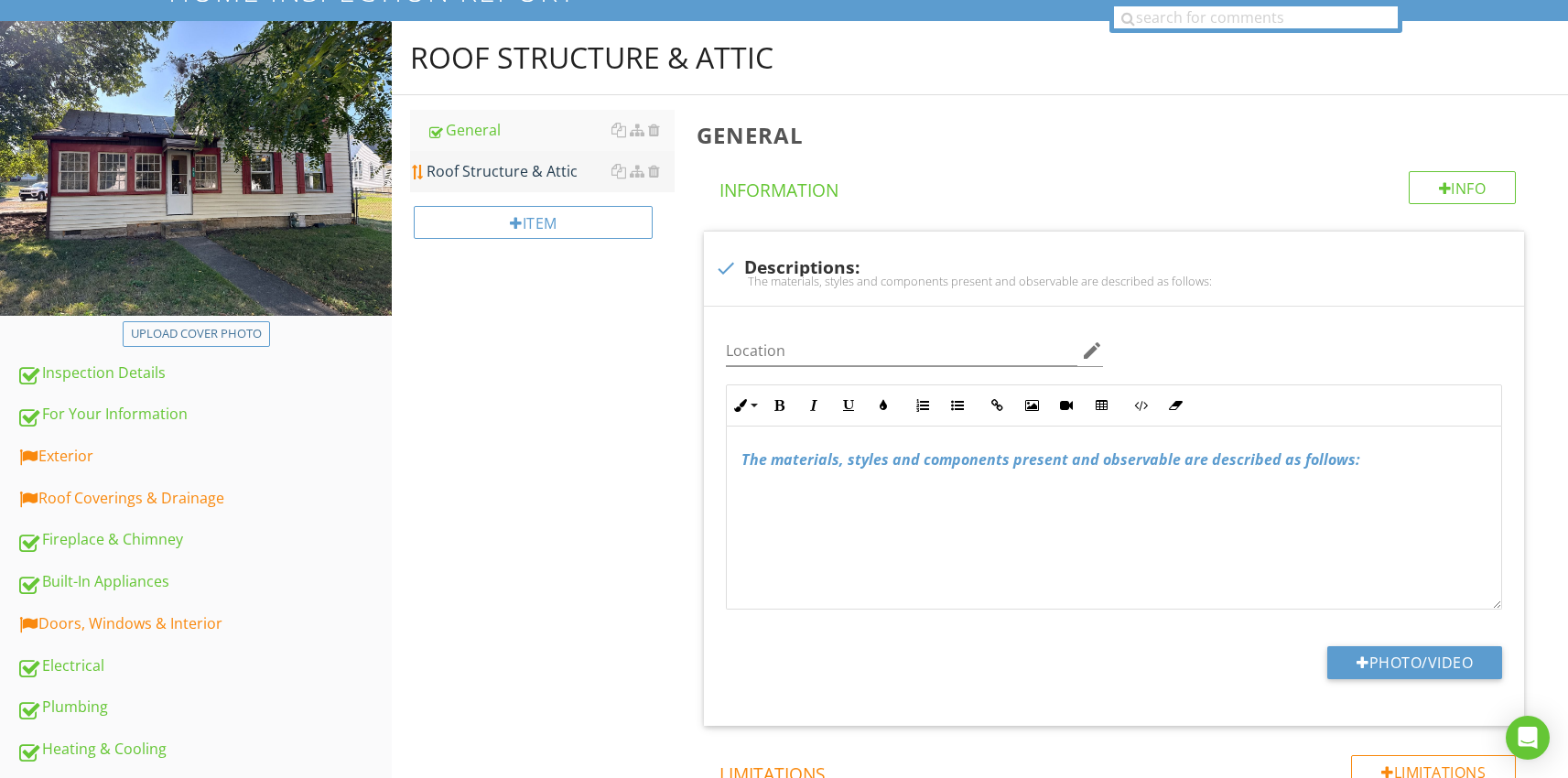
click at [498, 161] on div "Roof Structure & Attic" at bounding box center [551, 171] width 248 height 22
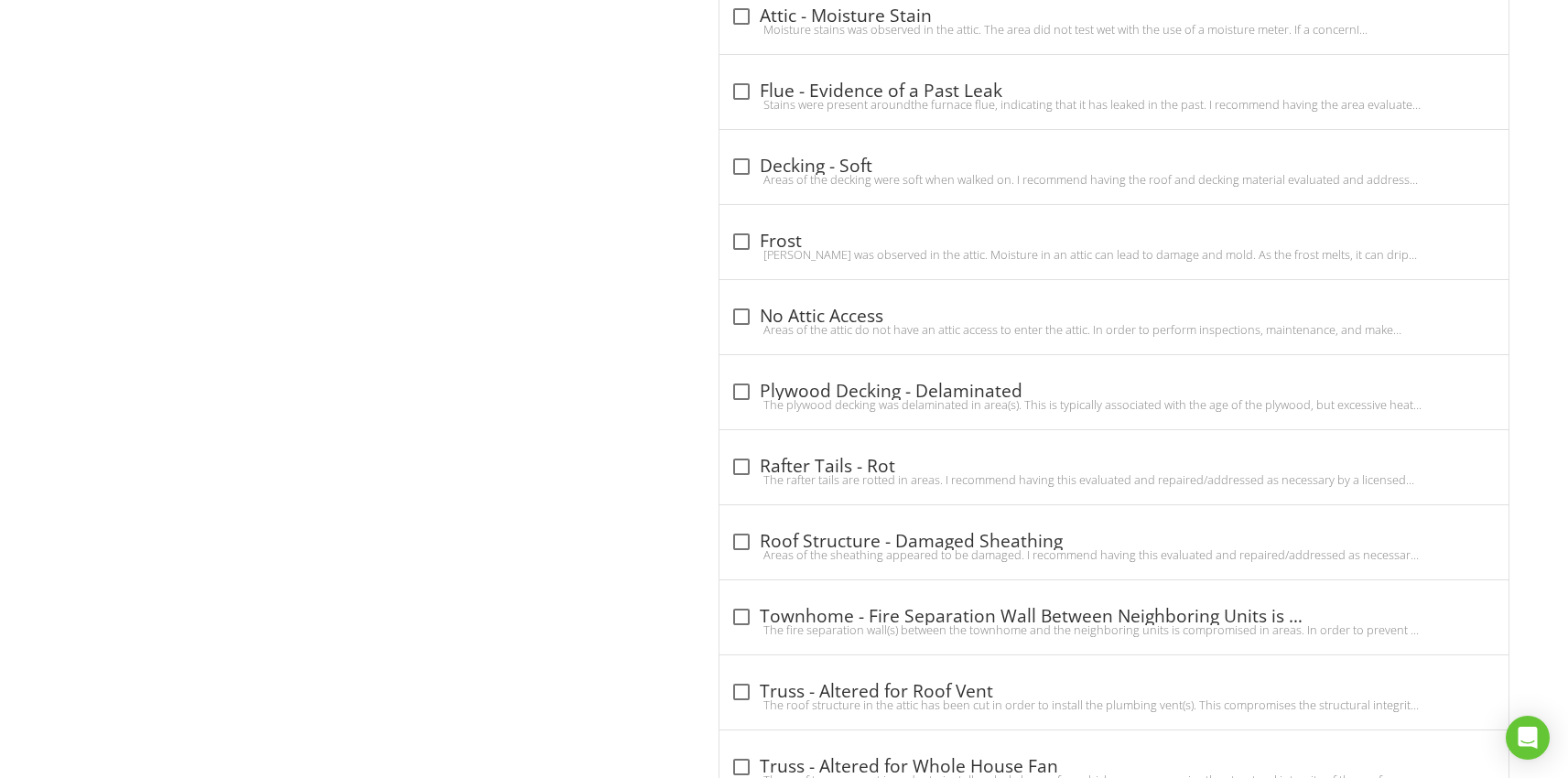
scroll to position [2953, 0]
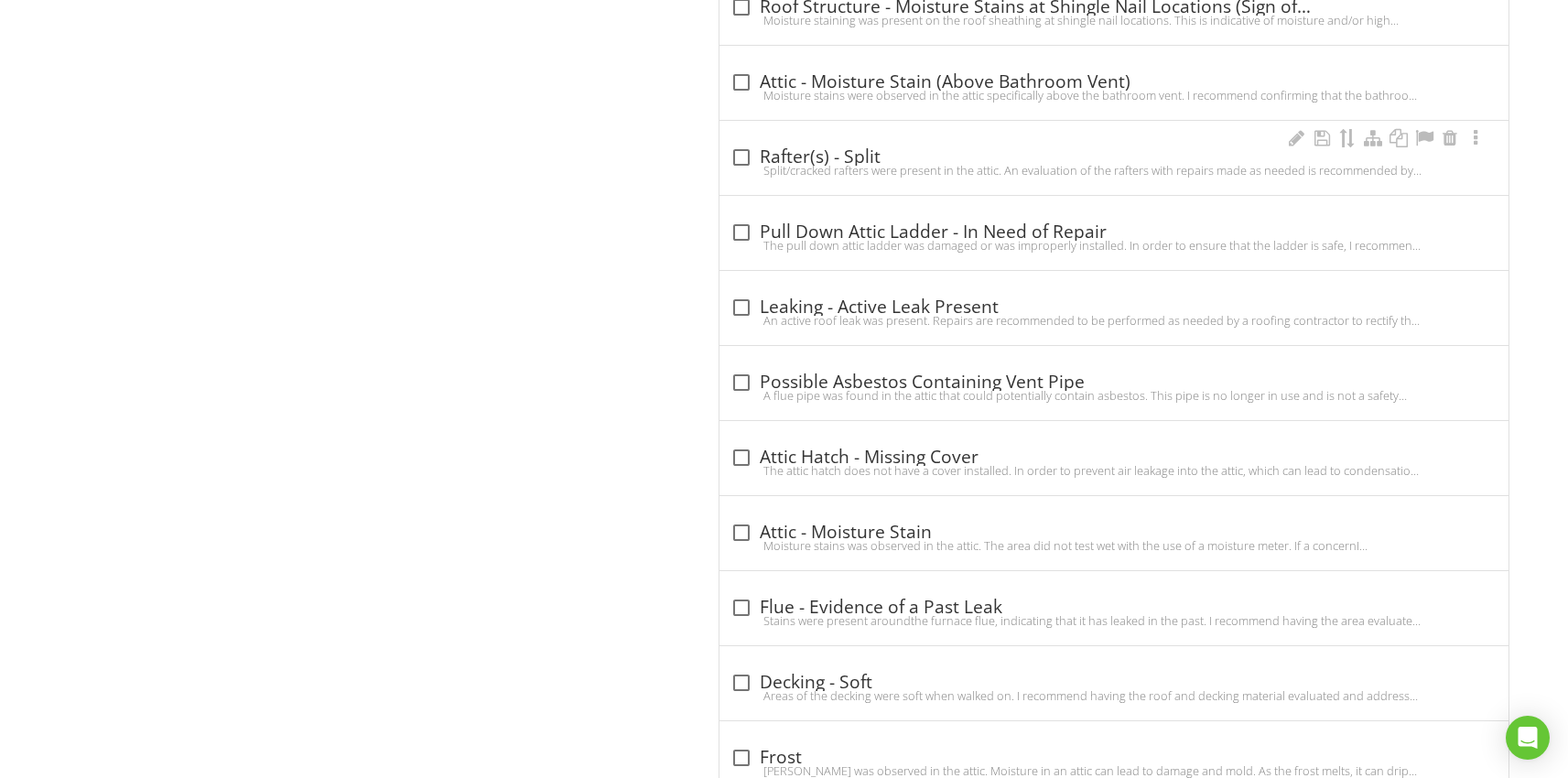
click at [740, 150] on div at bounding box center [741, 158] width 31 height 31
checkbox input "true"
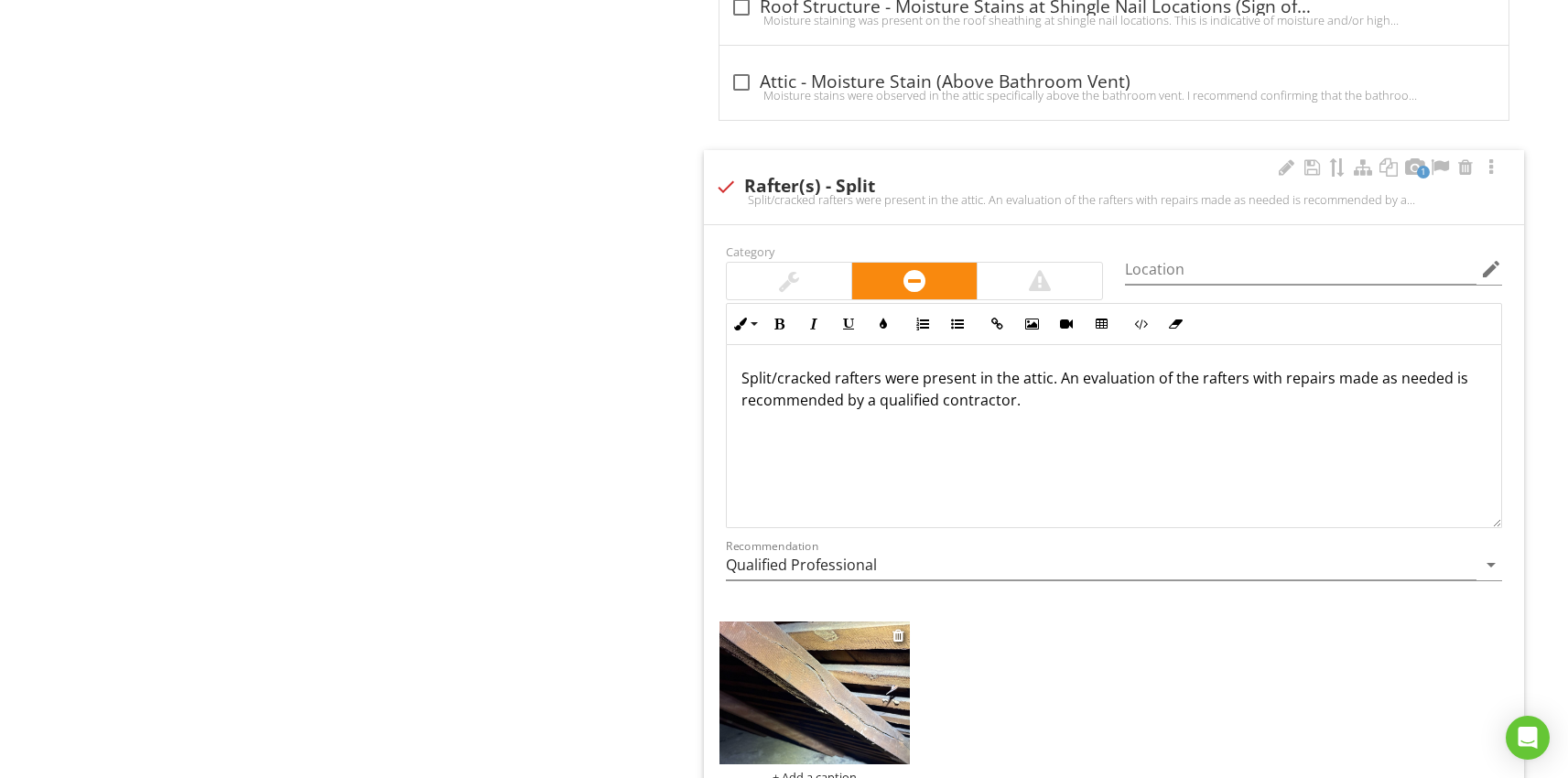
click at [792, 713] on img at bounding box center [814, 693] width 191 height 143
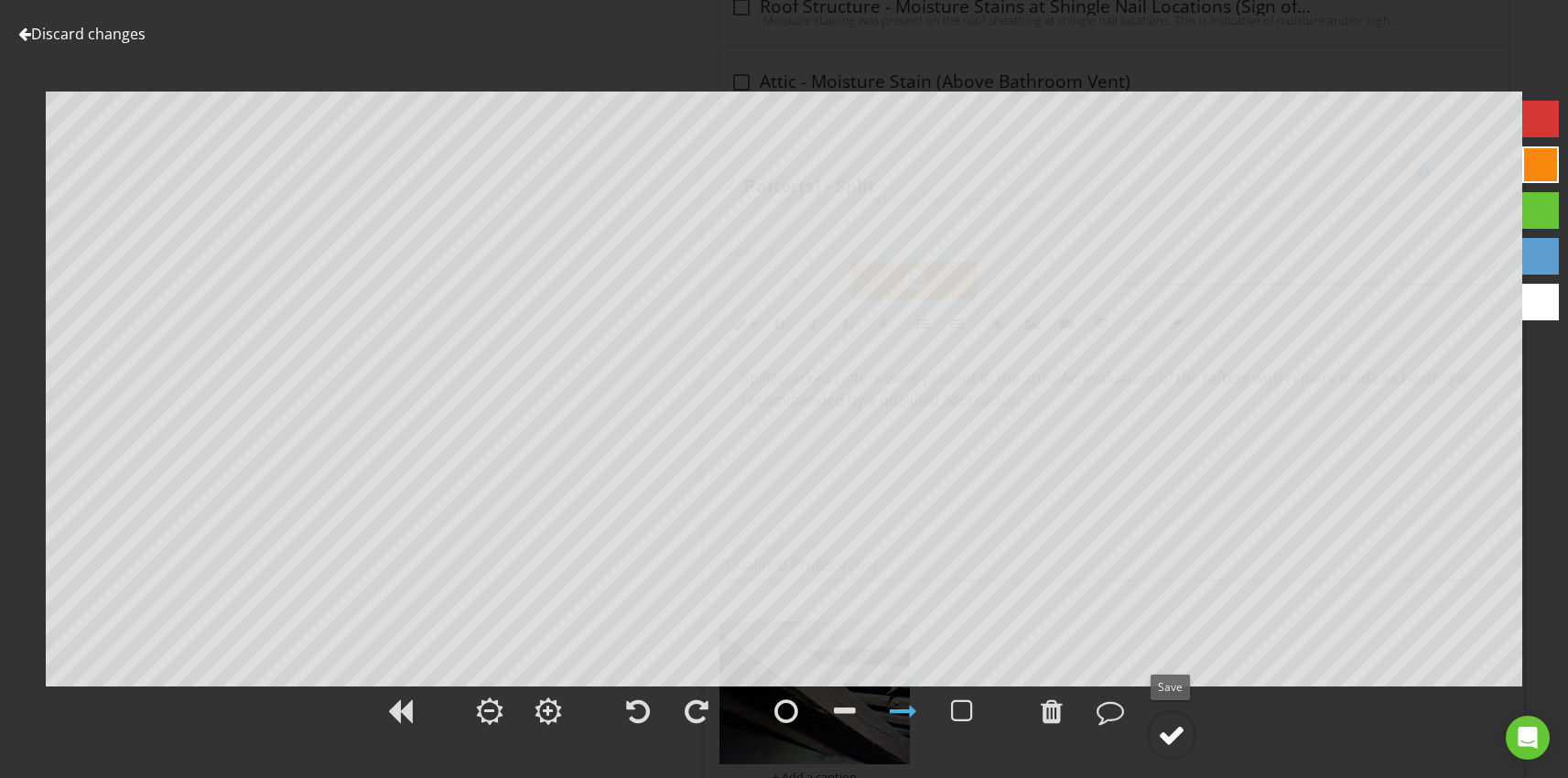
click at [1177, 730] on div at bounding box center [1171, 734] width 27 height 27
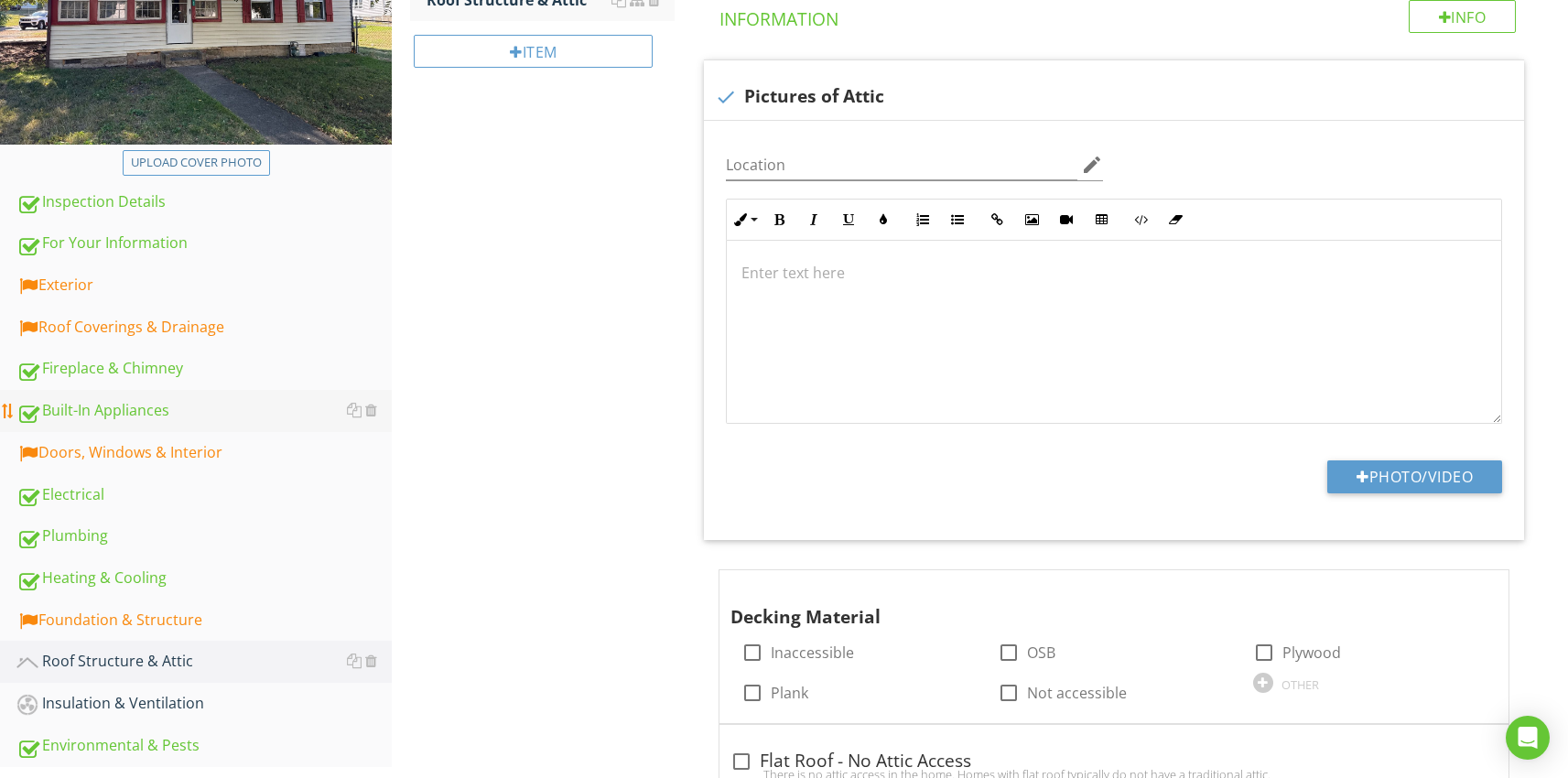
scroll to position [209, 0]
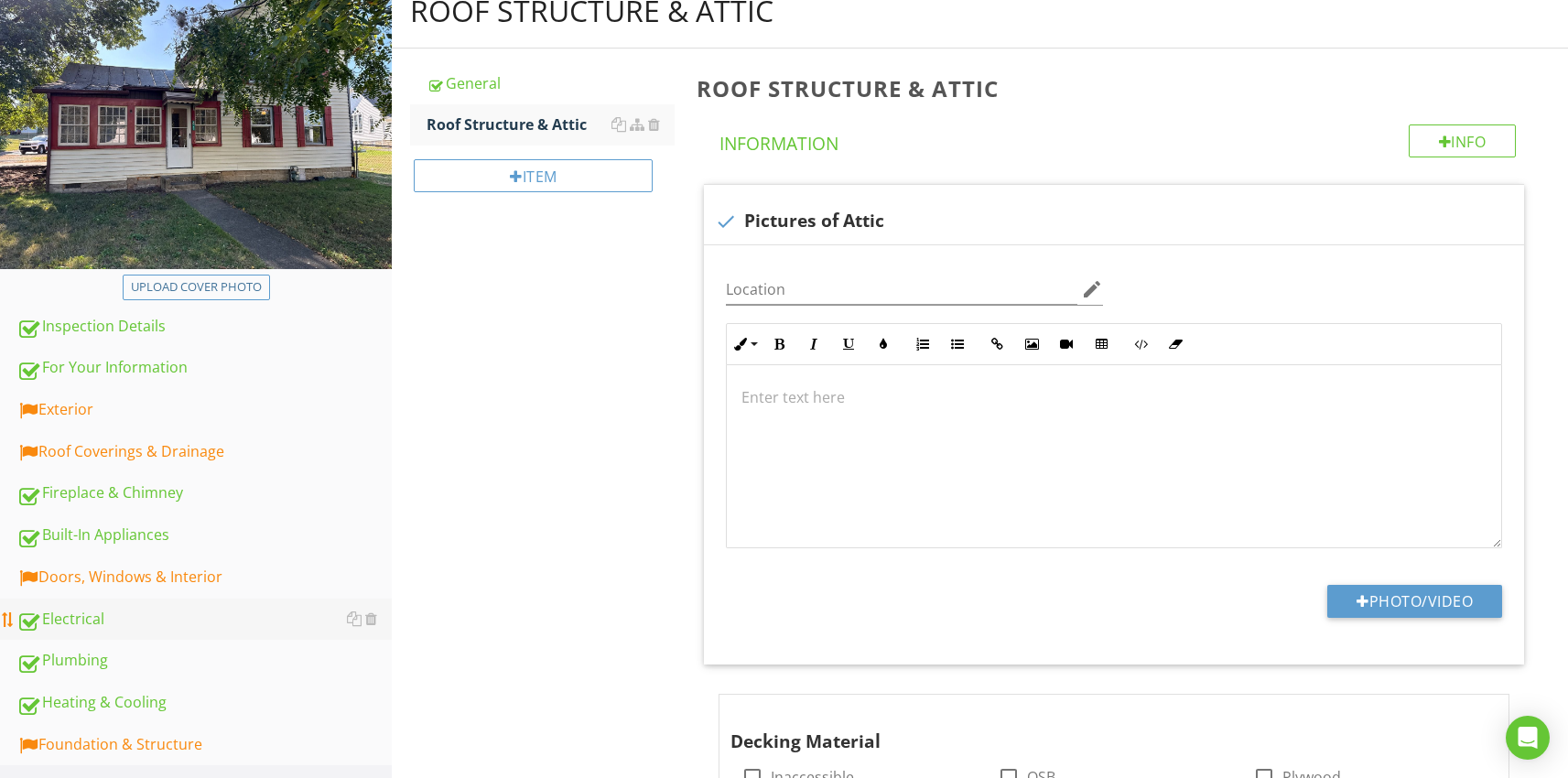
click at [81, 622] on div "Electrical" at bounding box center [204, 619] width 376 height 24
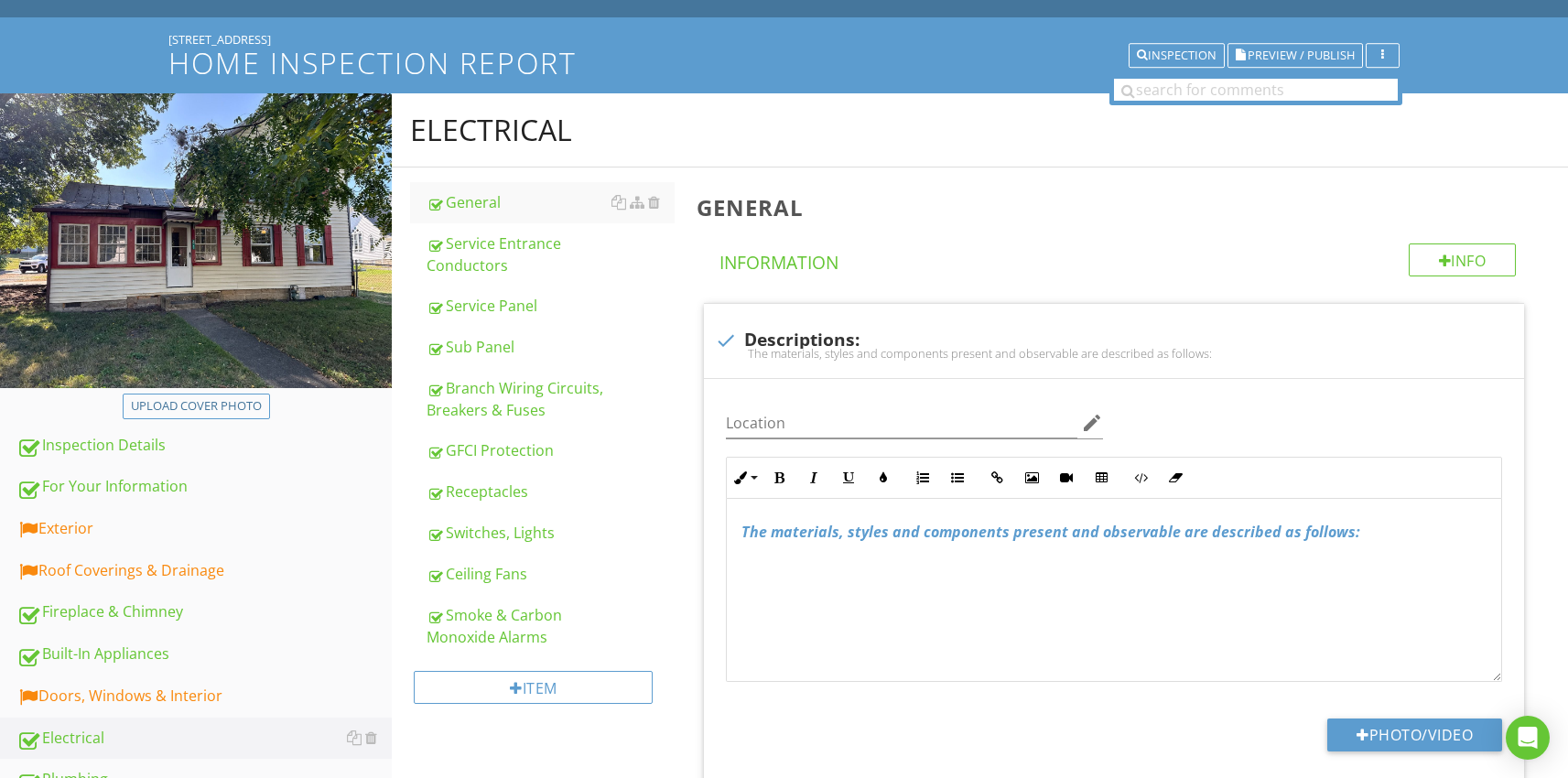
scroll to position [70, 0]
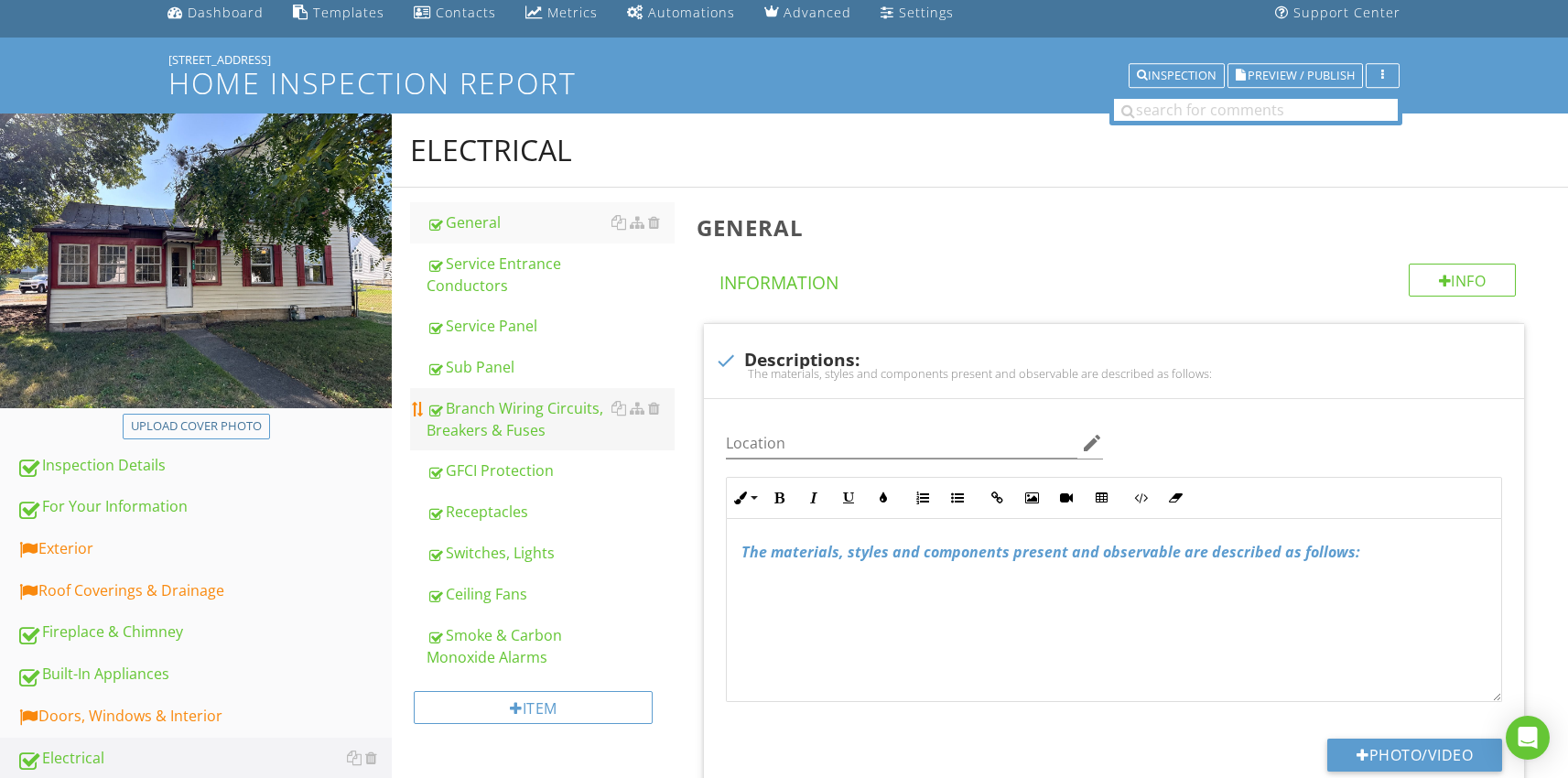
click at [502, 402] on div "Branch Wiring Circuits, Breakers & Fuses" at bounding box center [551, 418] width 248 height 44
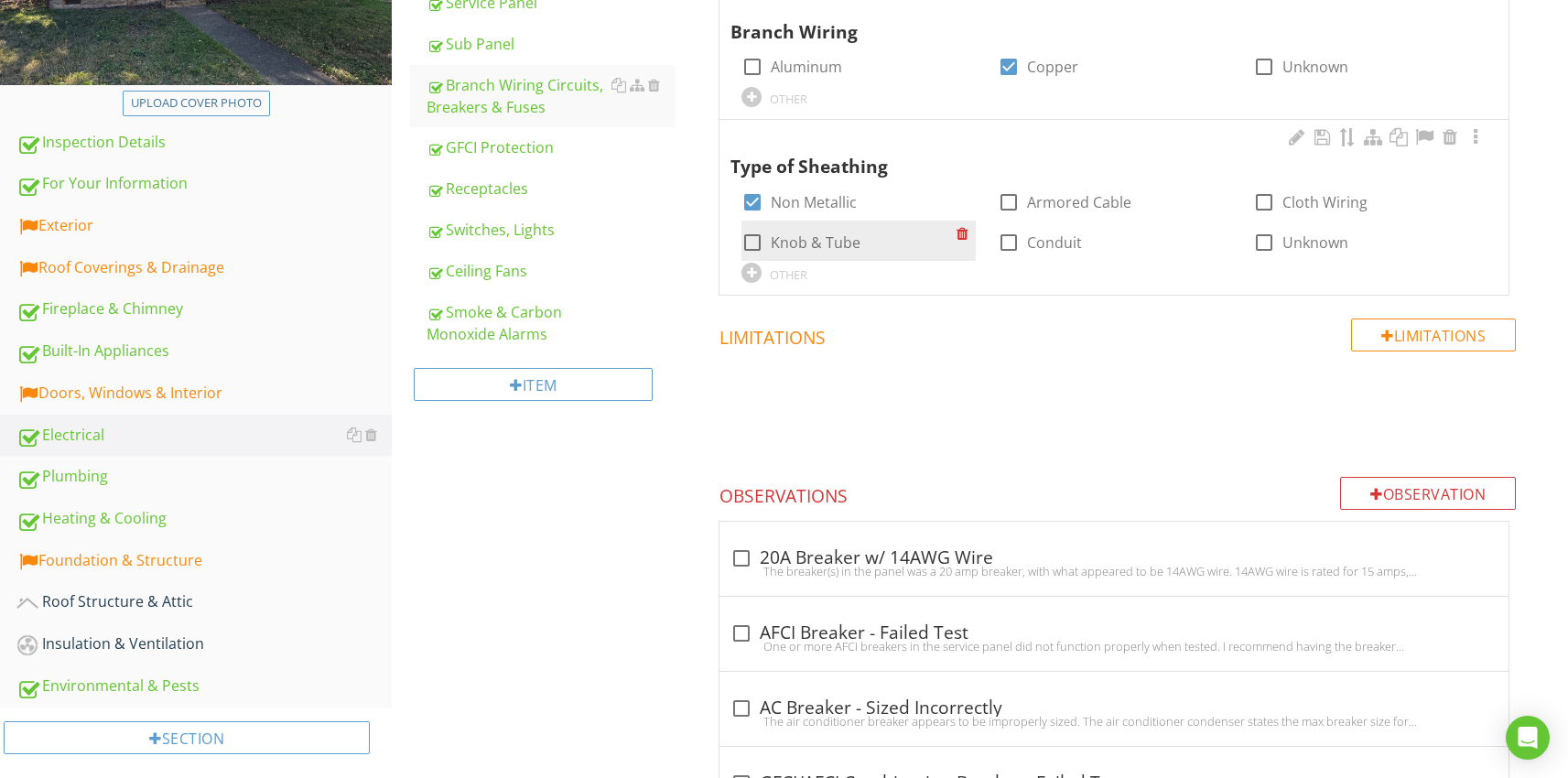
scroll to position [462, 0]
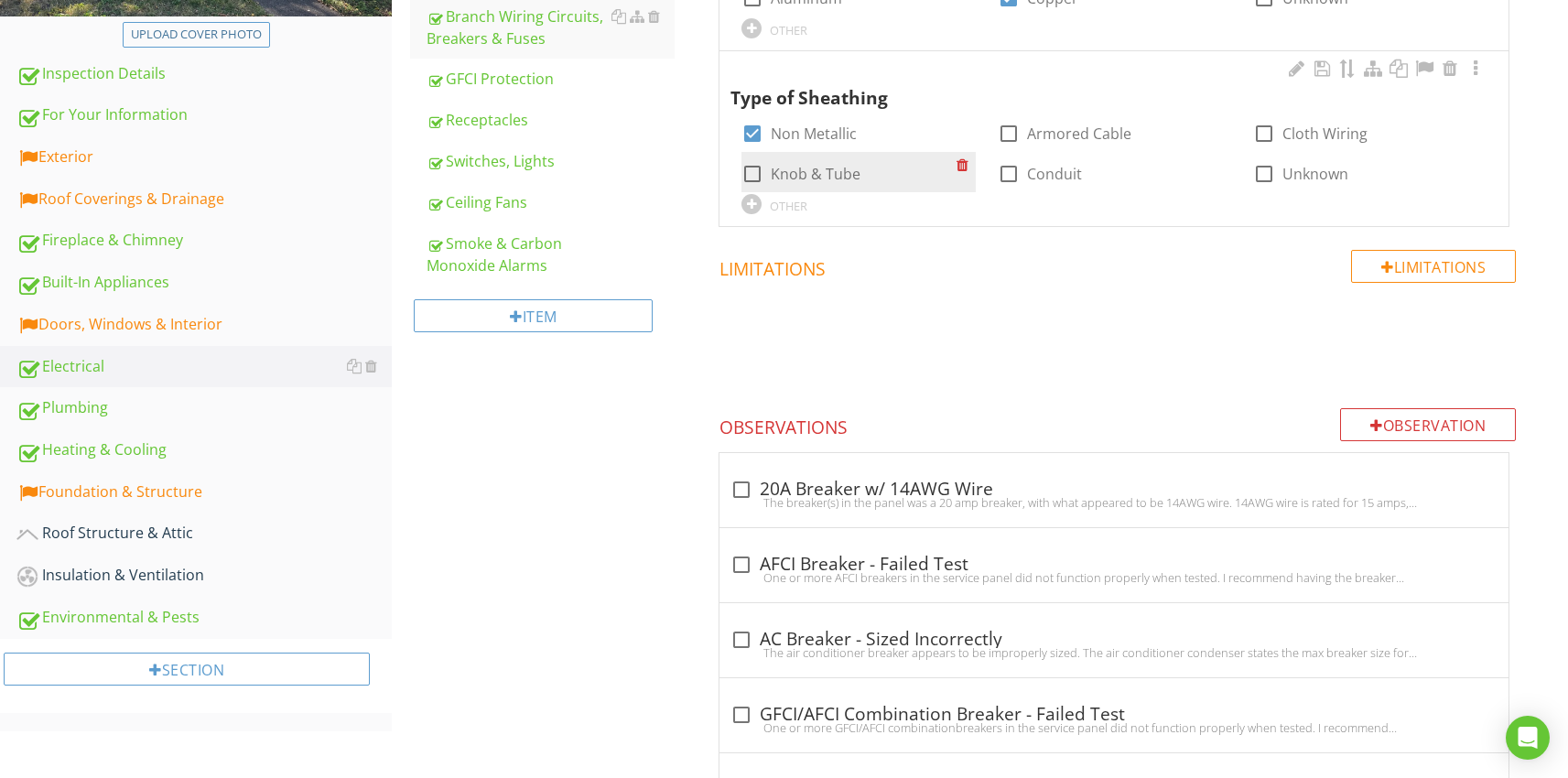
click at [751, 169] on div at bounding box center [752, 174] width 31 height 31
checkbox input "true"
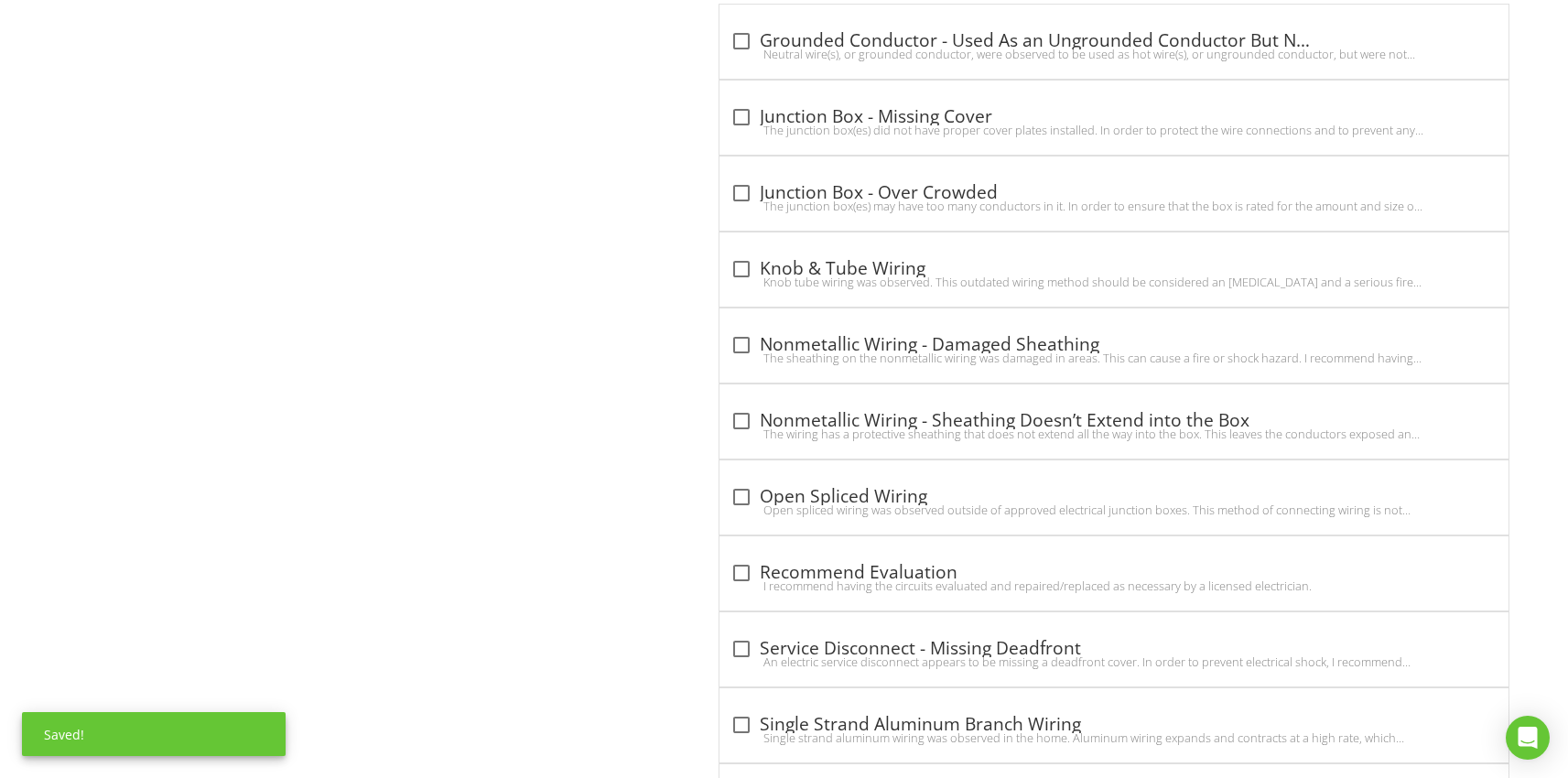
scroll to position [2636, 0]
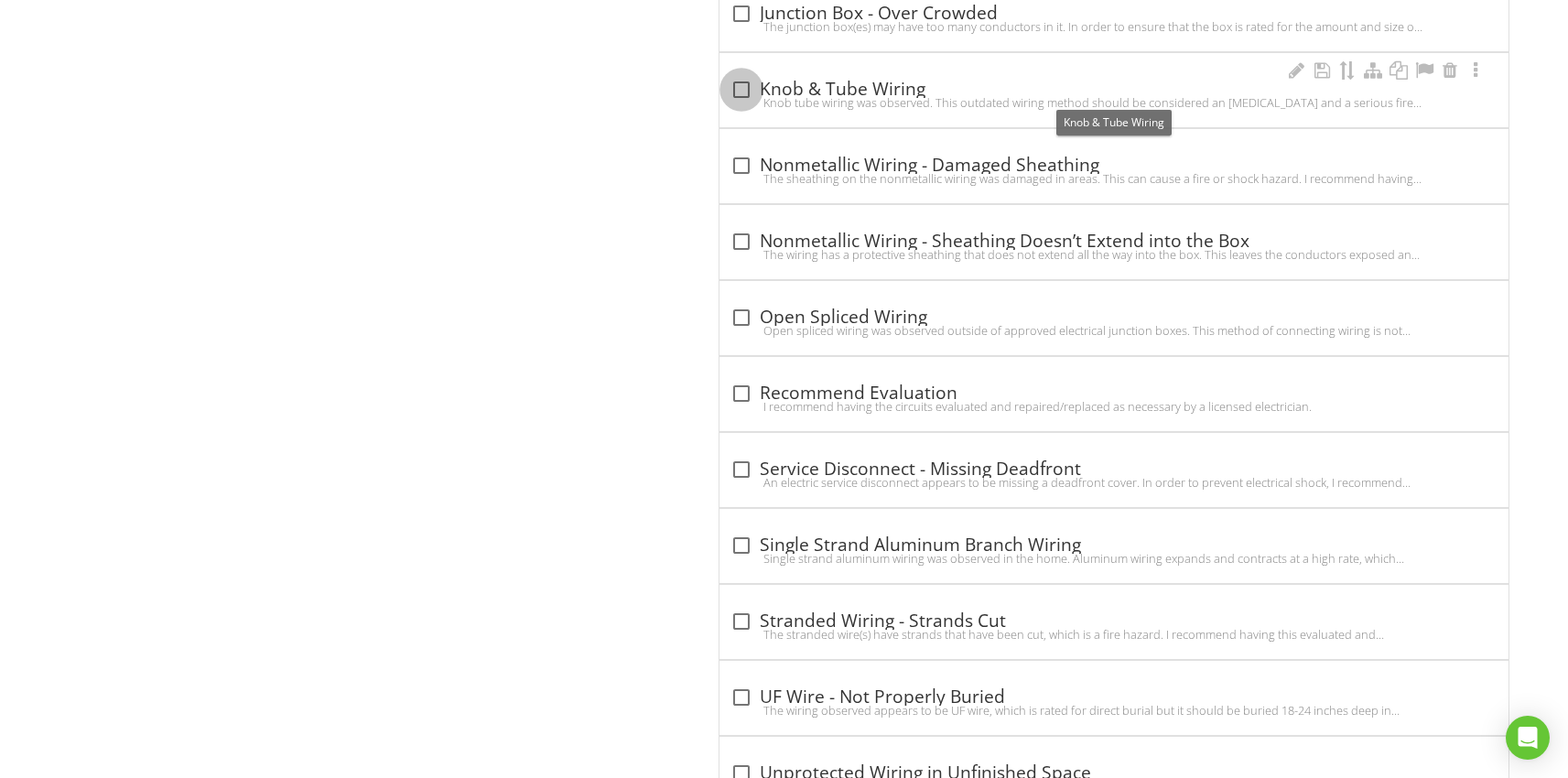
click at [739, 86] on div at bounding box center [741, 90] width 31 height 31
checkbox input "true"
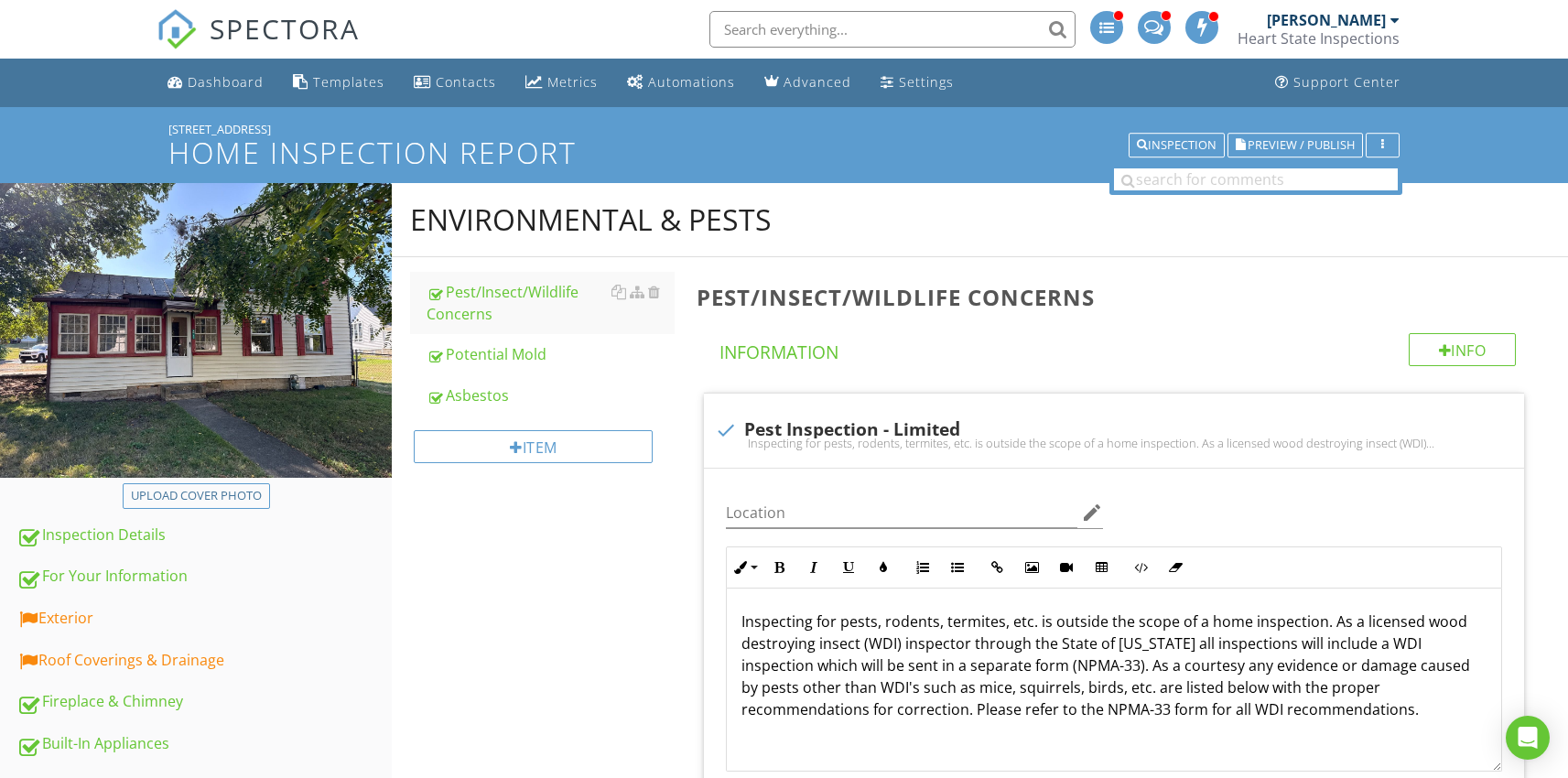
scroll to position [1512, 0]
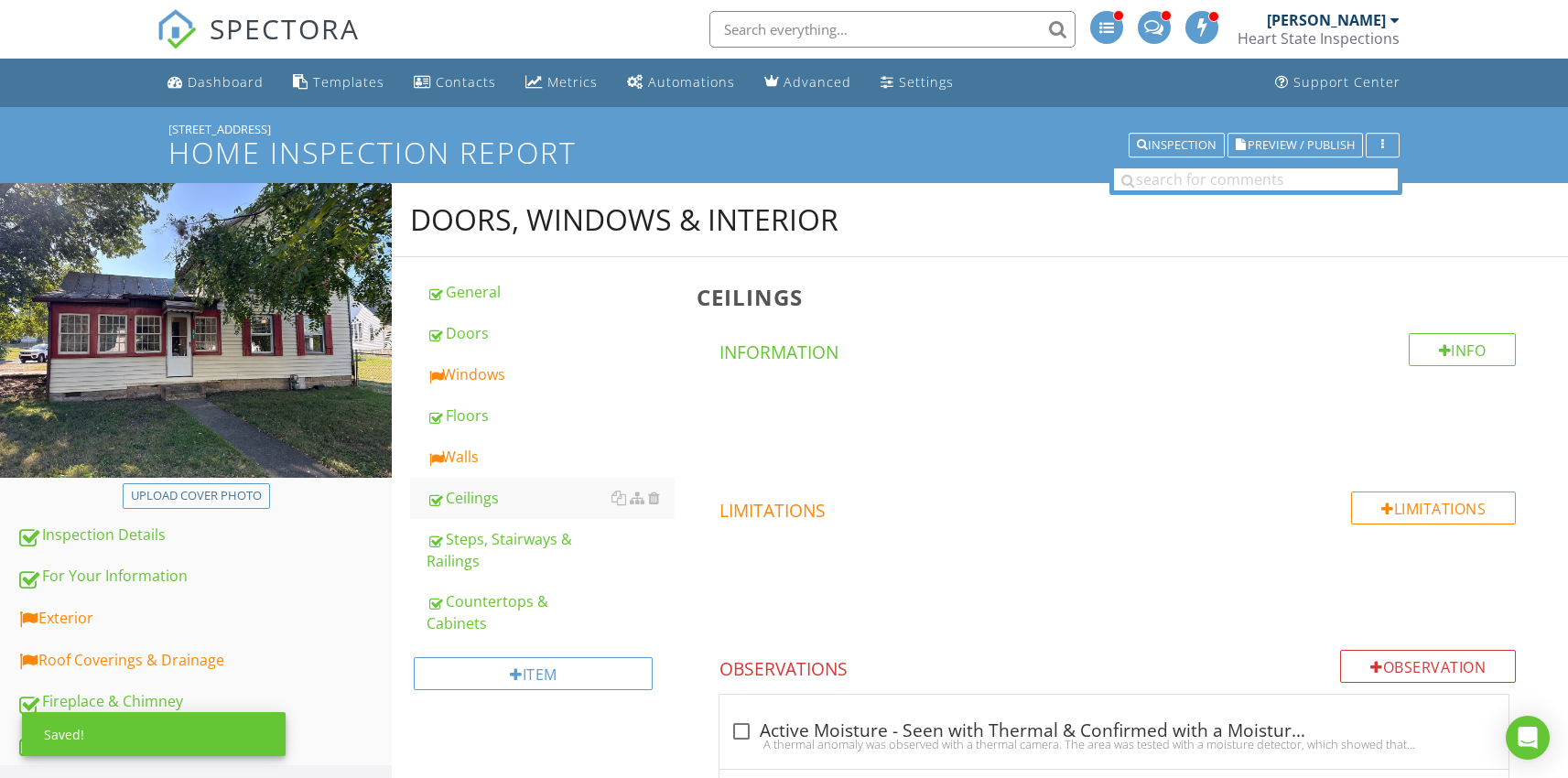
scroll to position [720, 0]
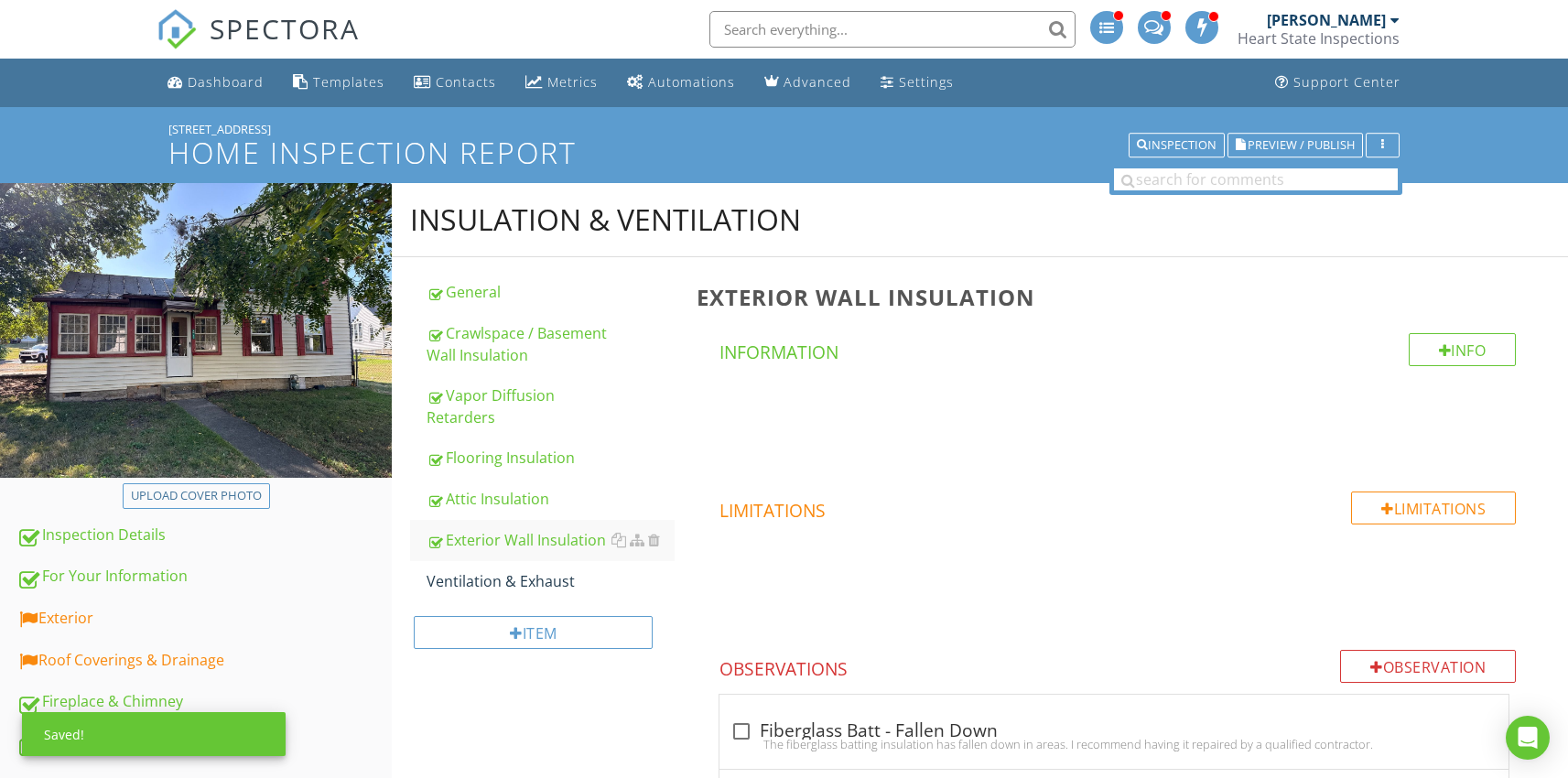
scroll to position [210, 0]
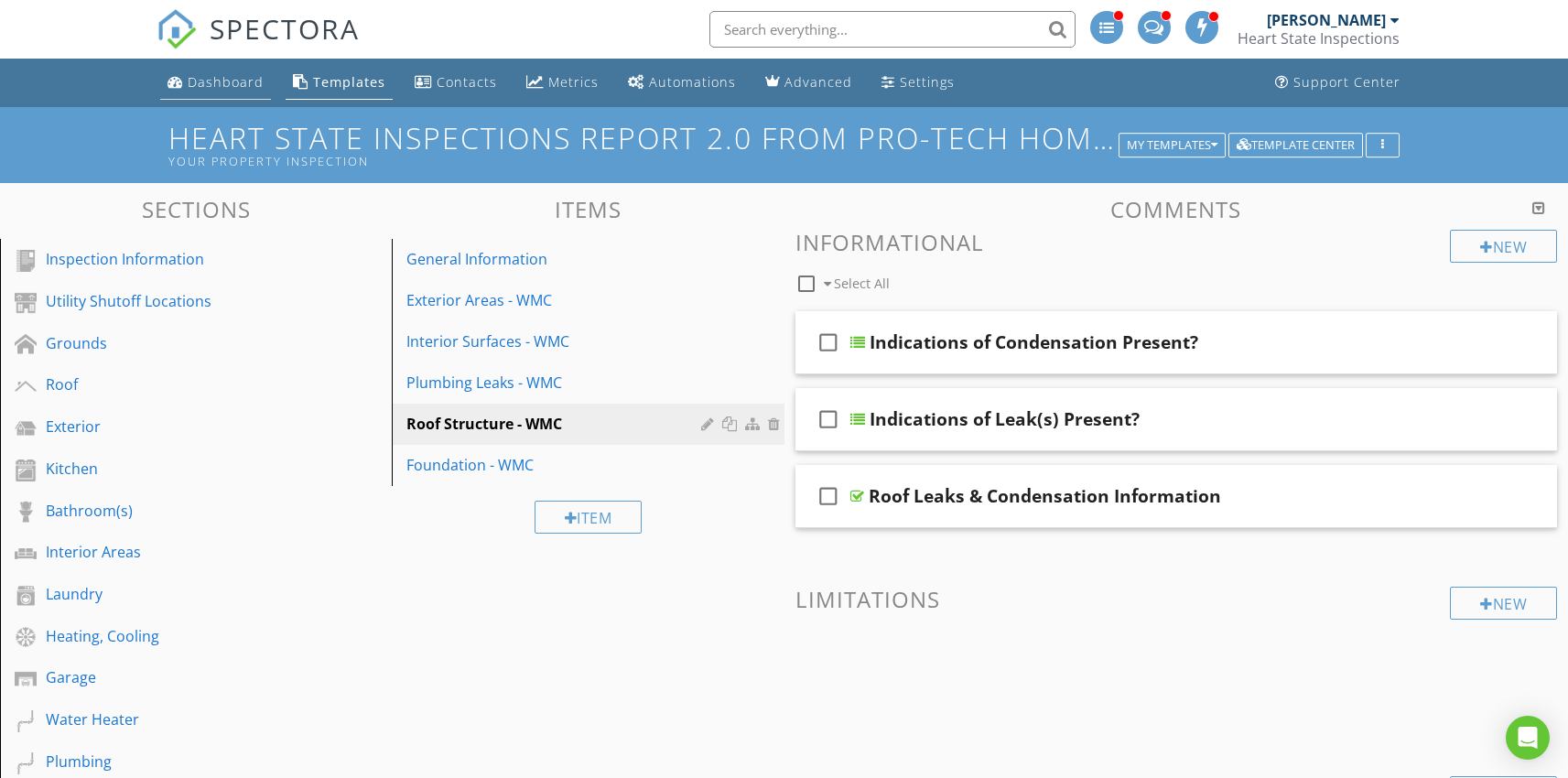
click at [244, 95] on link "Dashboard" at bounding box center [216, 82] width 110 height 34
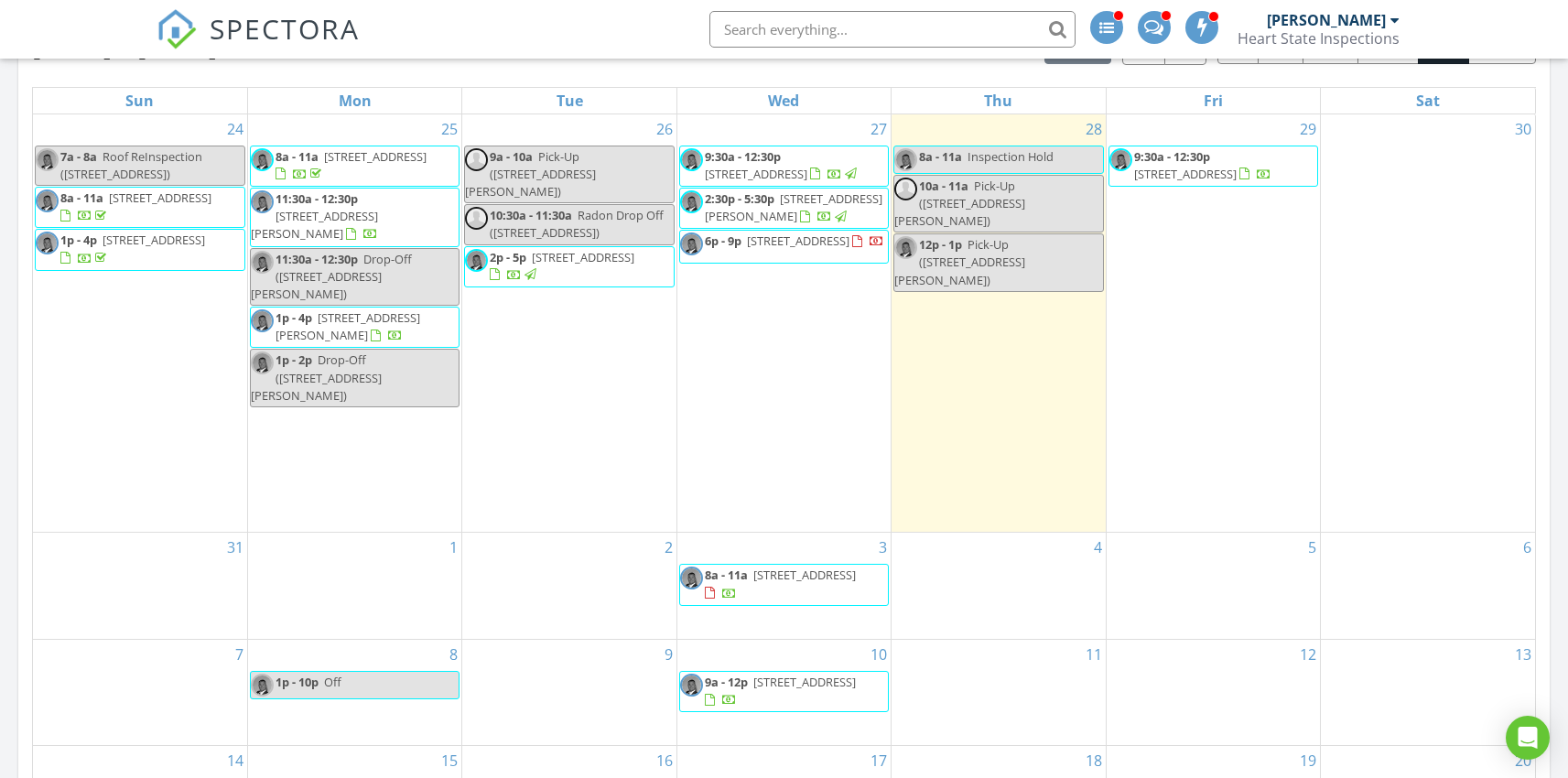
scroll to position [852, 0]
